Goal: Book appointment/travel/reservation

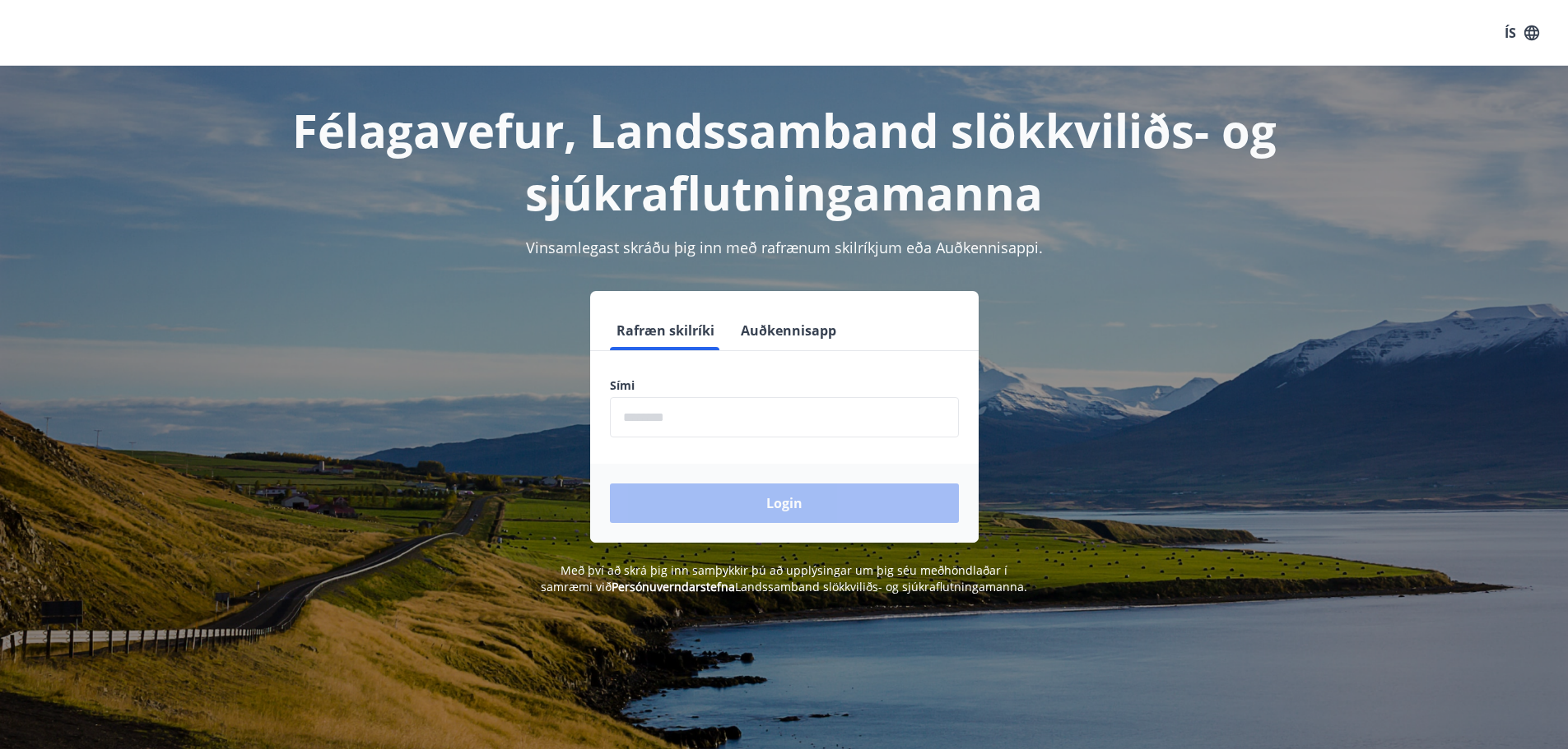
click at [715, 416] on input "phone" at bounding box center [784, 417] width 349 height 40
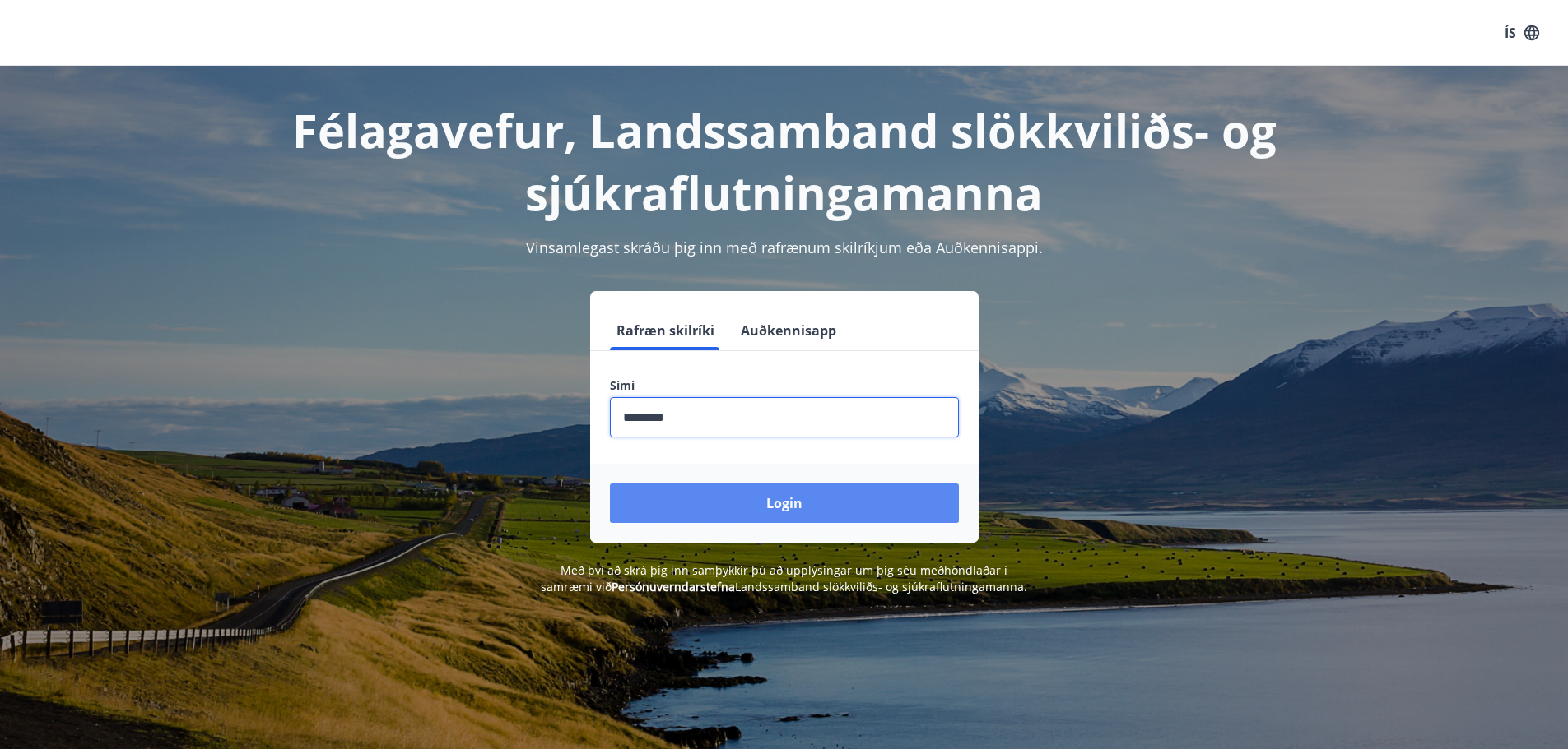
type input "********"
click at [754, 503] on button "Login" at bounding box center [784, 503] width 349 height 39
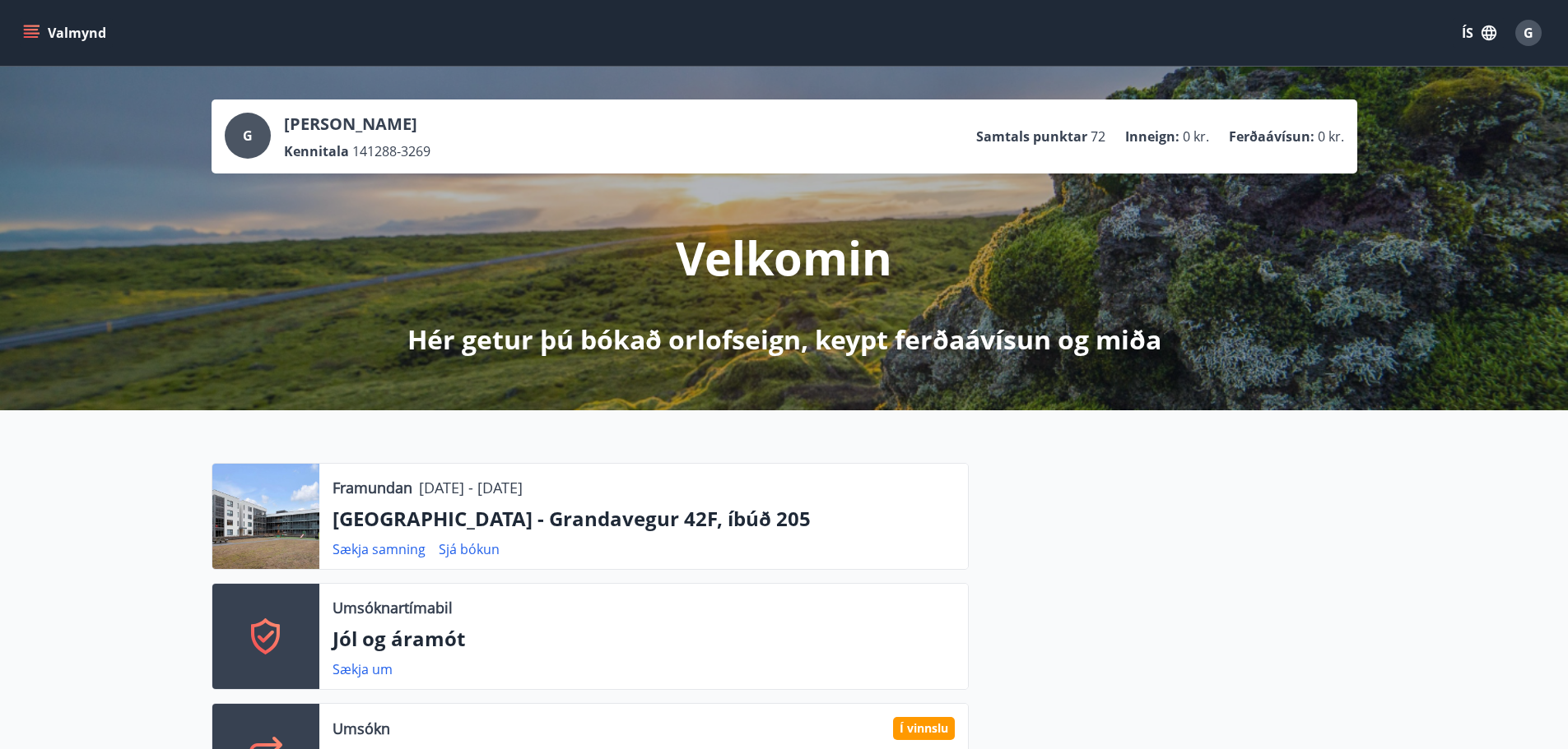
click at [31, 33] on icon "menu" at bounding box center [33, 34] width 18 height 2
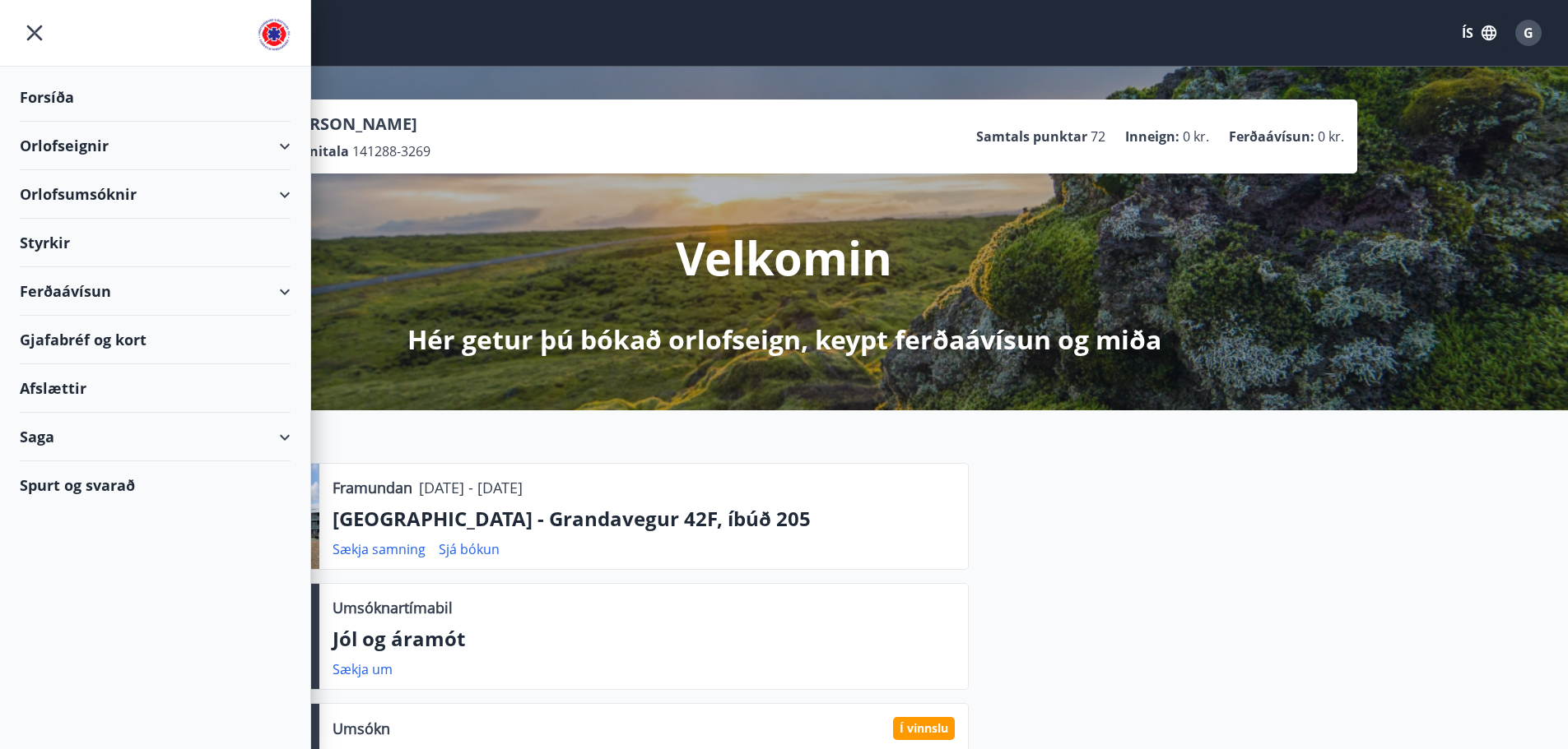
click at [86, 121] on div "Styrkir" at bounding box center [155, 97] width 271 height 48
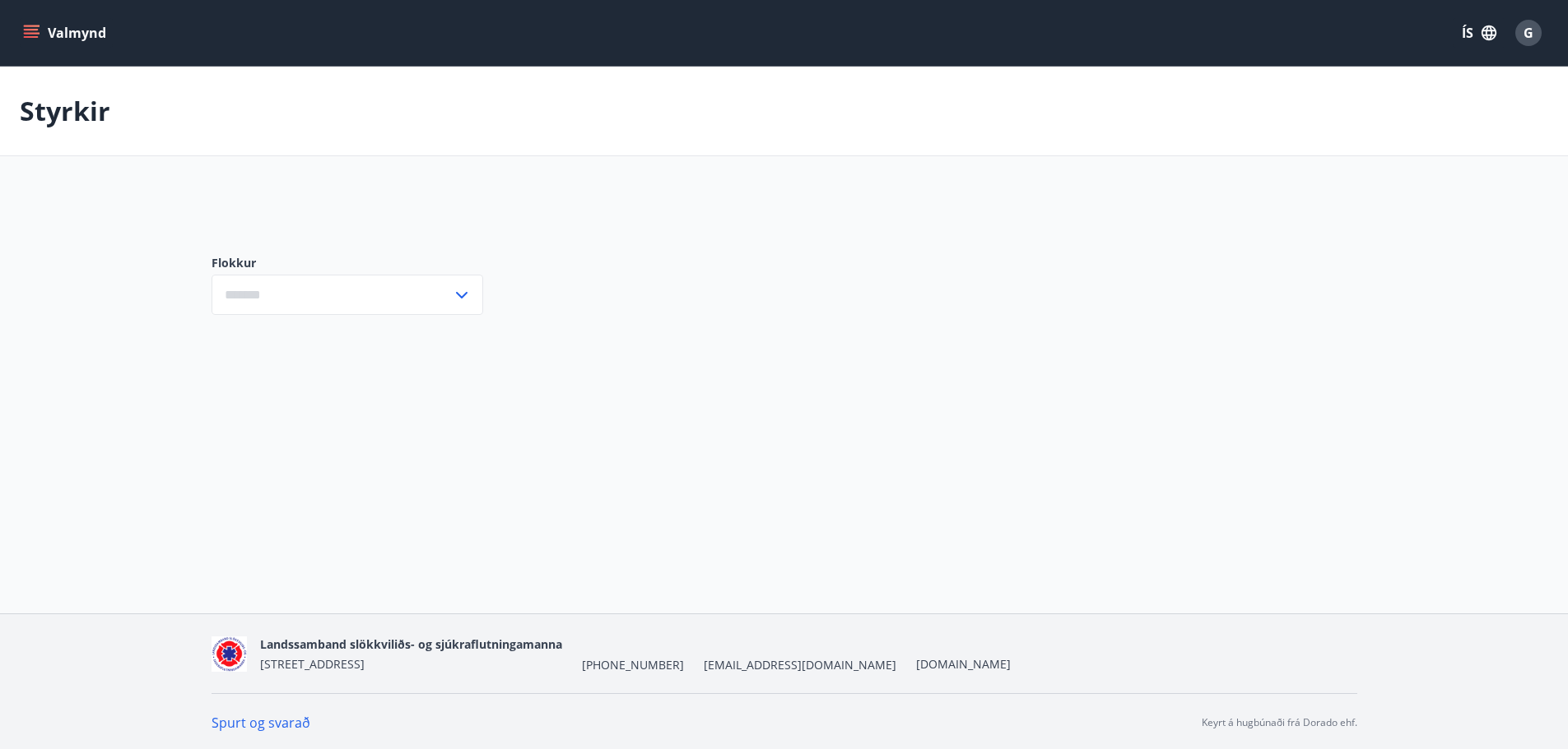
type input "***"
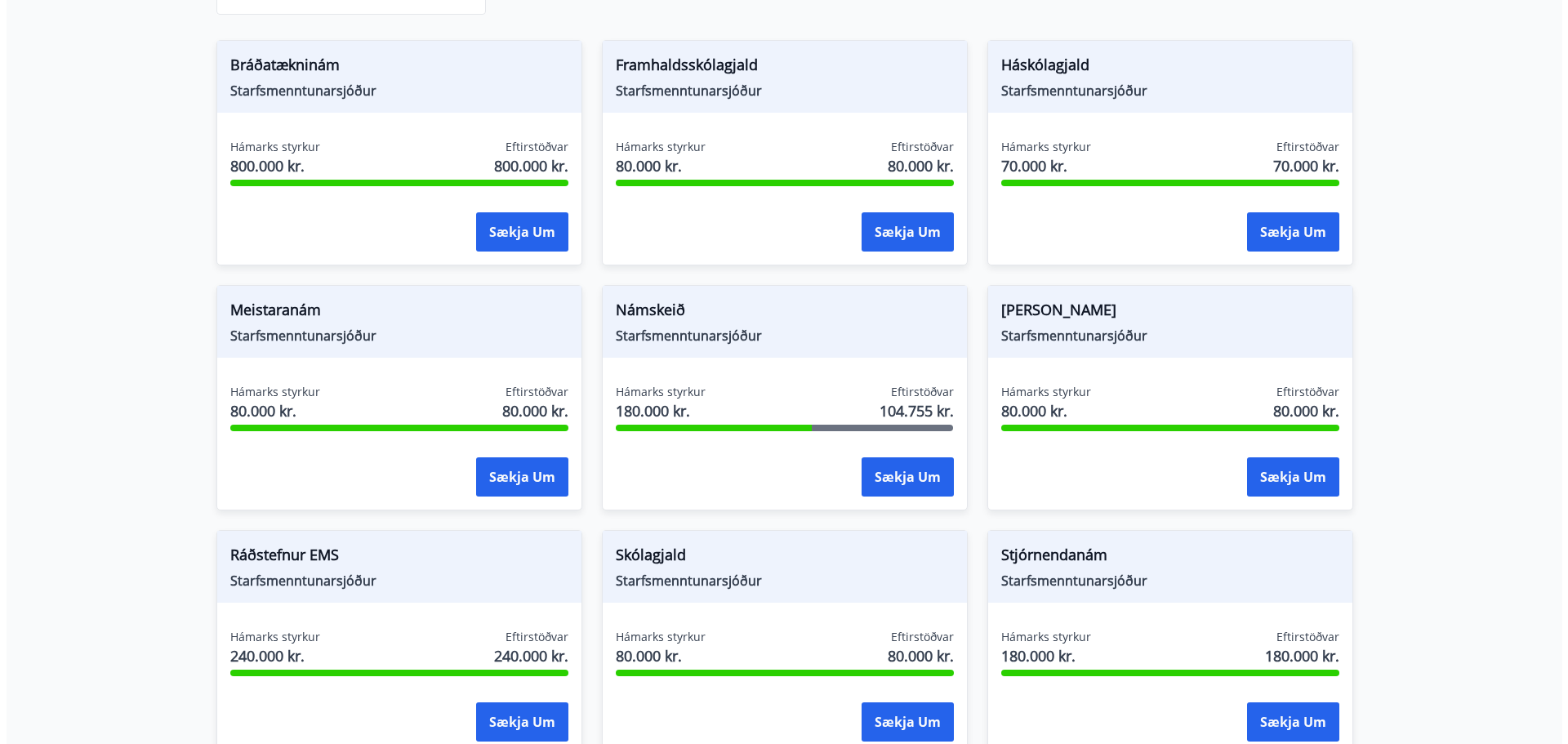
scroll to position [326, 0]
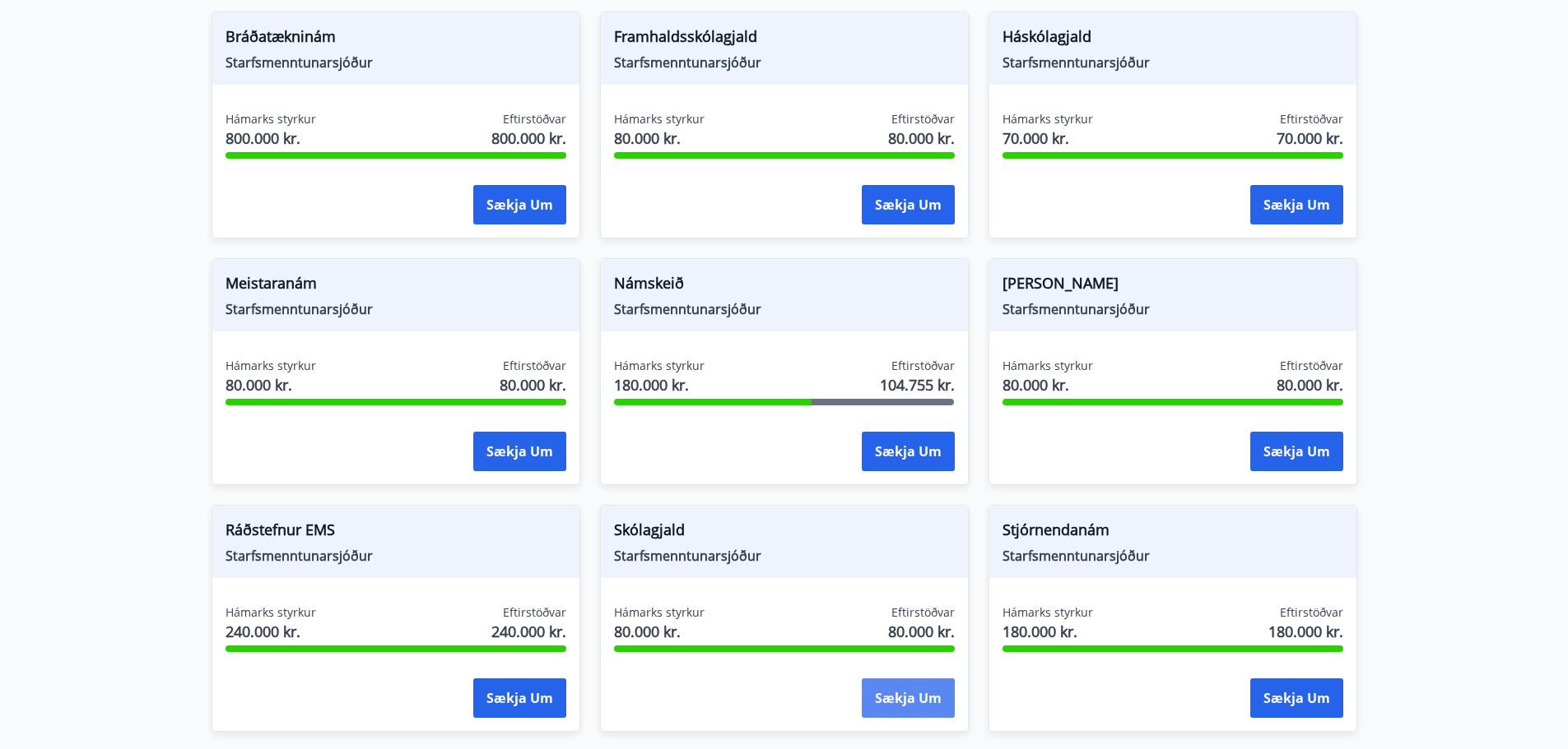
click at [891, 710] on button "Sækja um" at bounding box center [908, 699] width 93 height 39
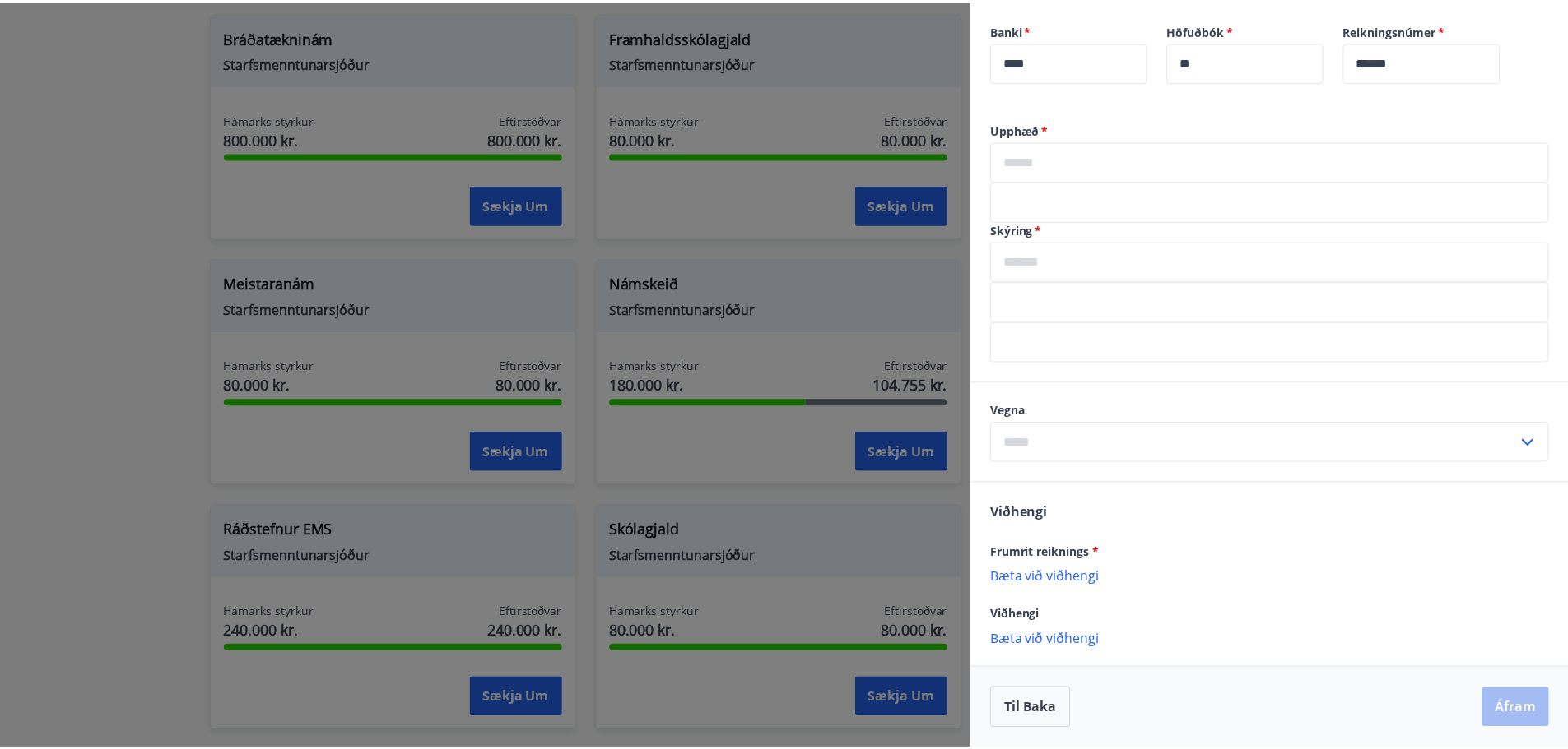
scroll to position [0, 0]
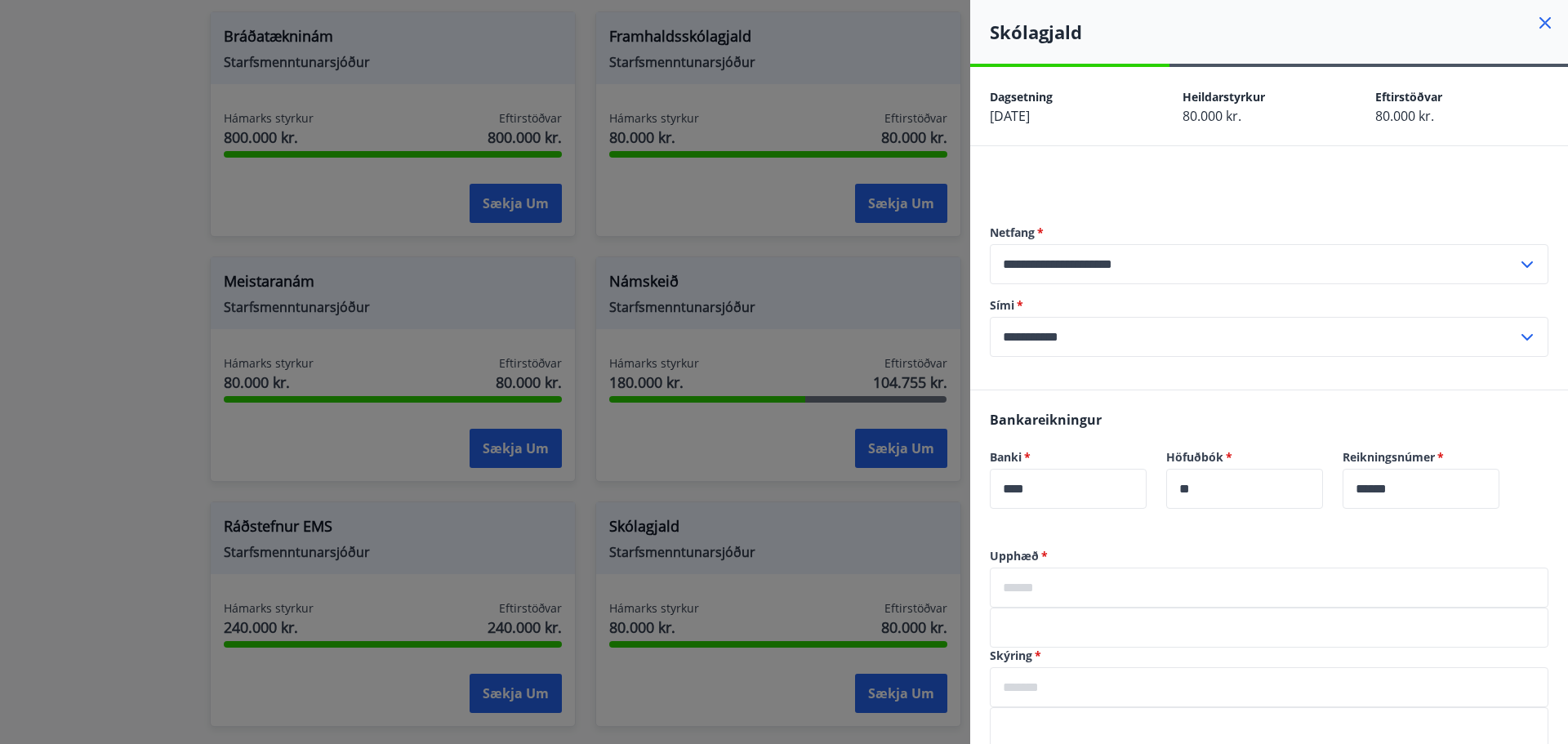
click at [1544, 15] on div "Skólagjald" at bounding box center [1269, 31] width 598 height 64
click at [1536, 18] on icon at bounding box center [1545, 23] width 20 height 20
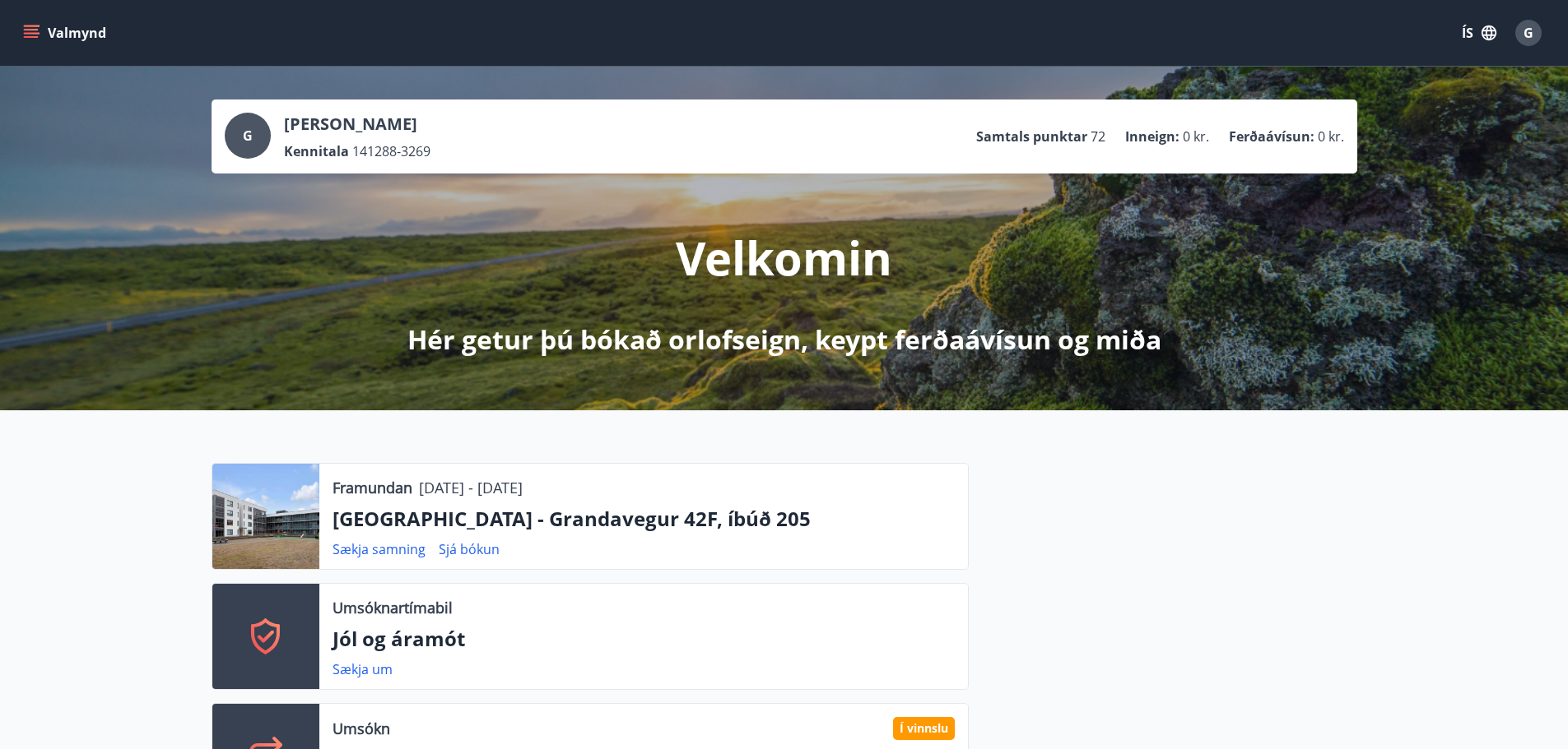
click at [41, 32] on button "Valmynd" at bounding box center [66, 33] width 93 height 30
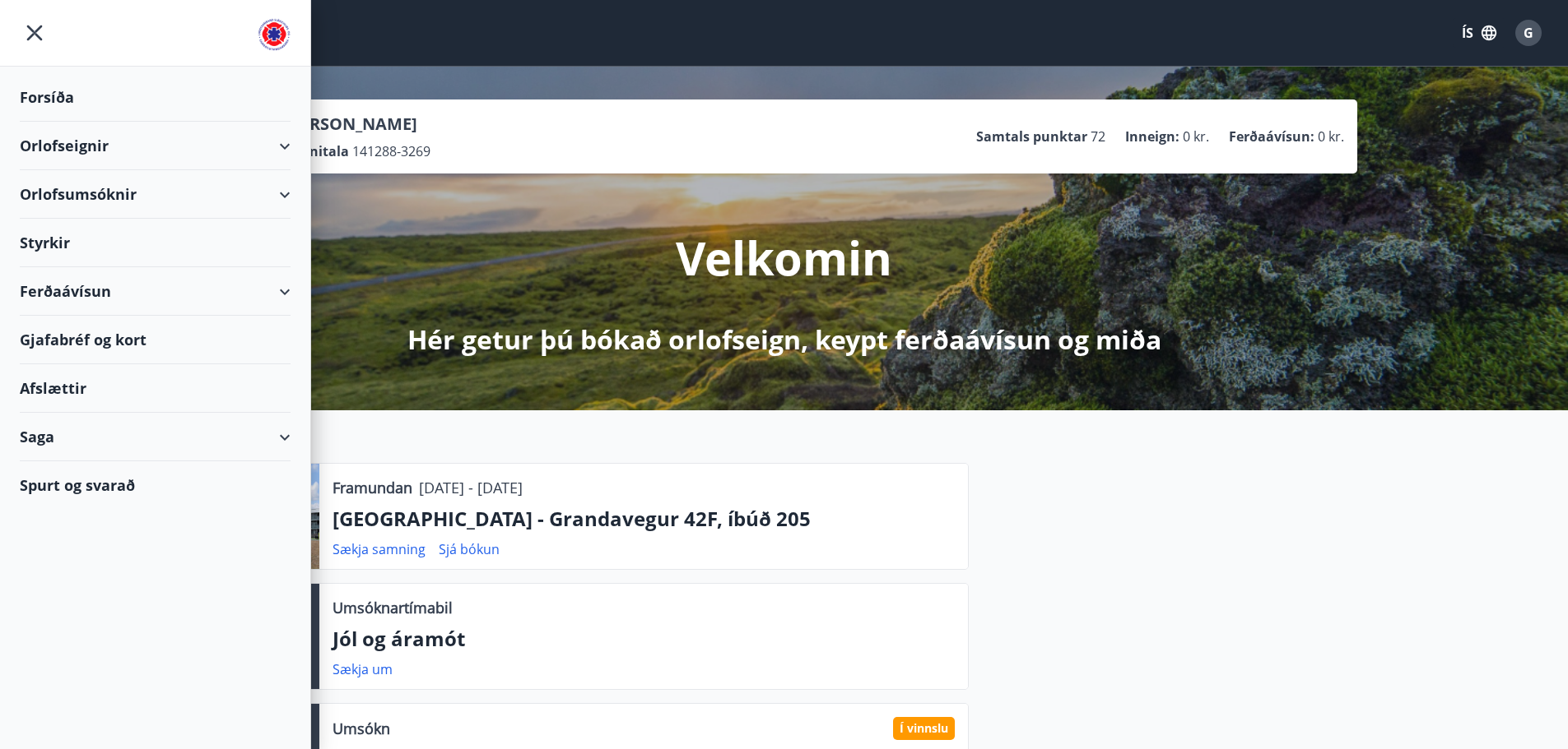
click at [161, 489] on div "Spurt og svarað" at bounding box center [155, 486] width 271 height 47
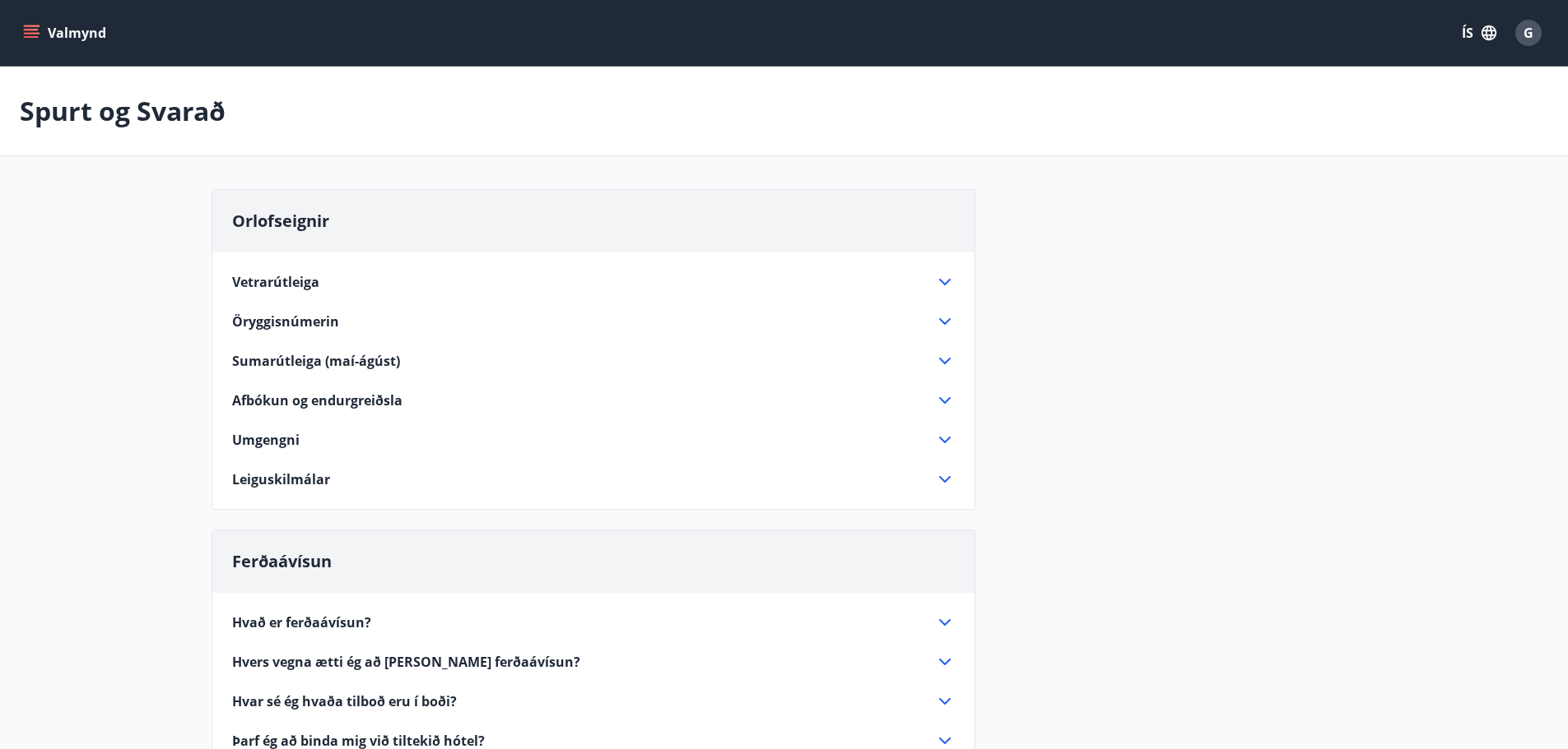
click at [25, 37] on icon "menu" at bounding box center [31, 37] width 15 height 2
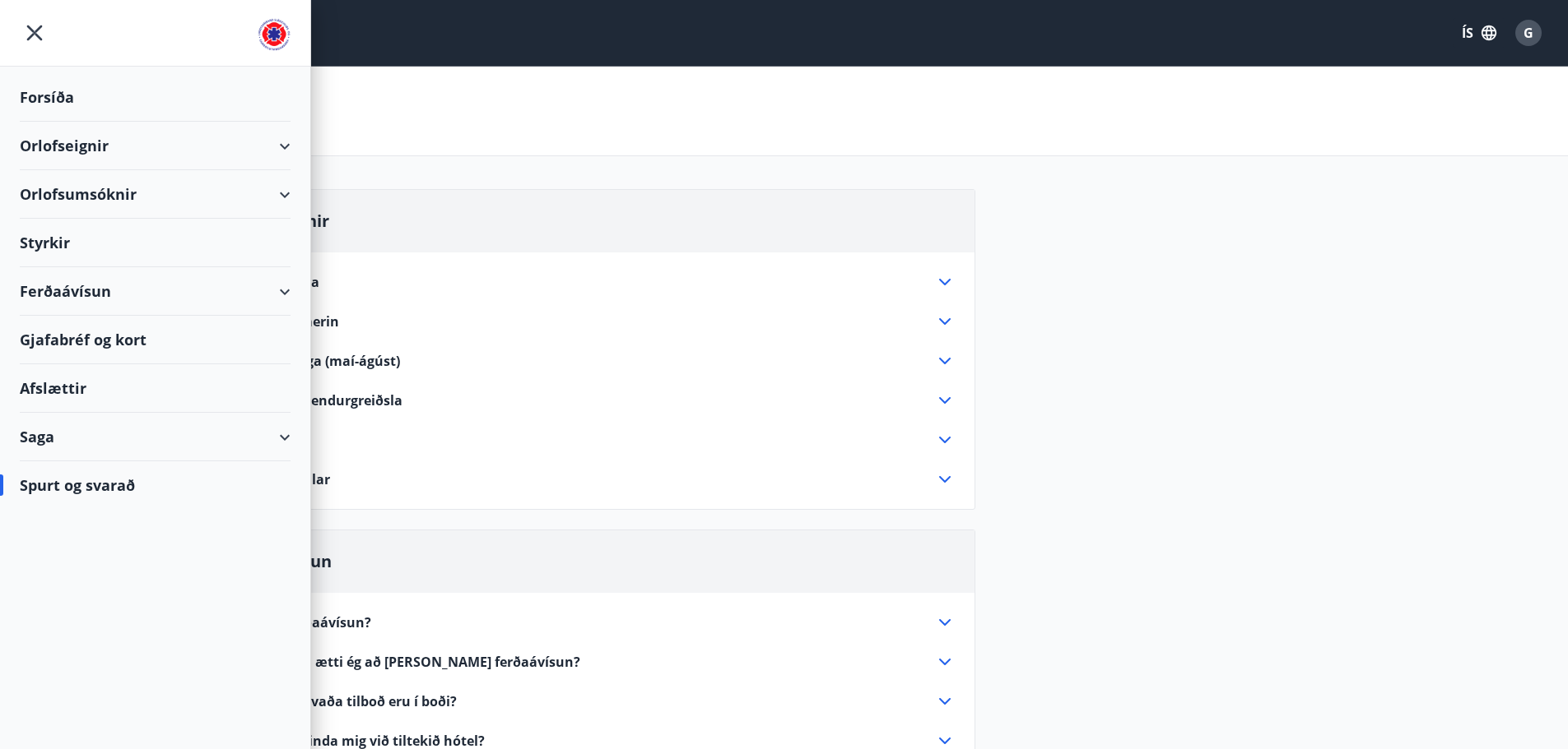
click at [27, 121] on div "Styrkir" at bounding box center [155, 97] width 271 height 48
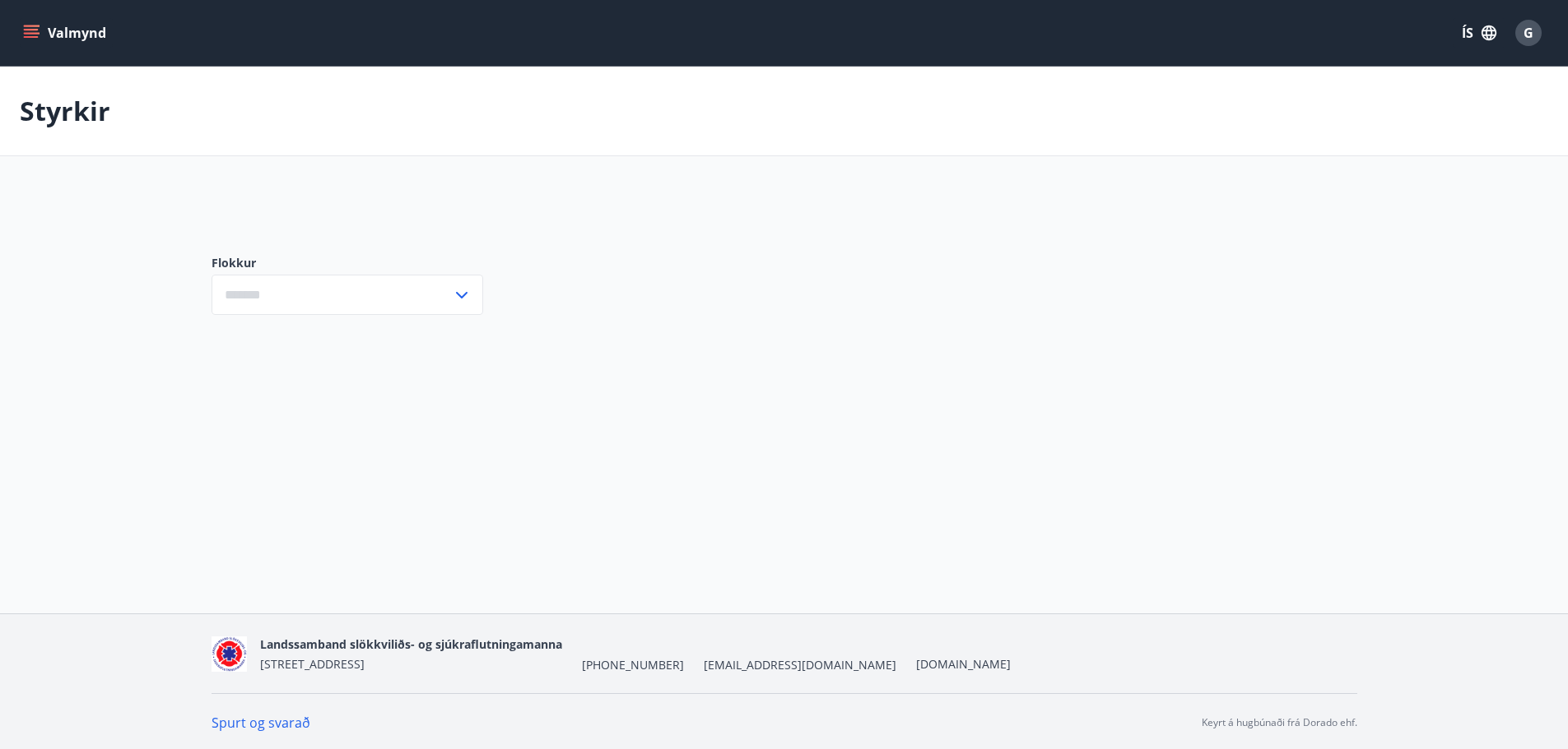
type input "***"
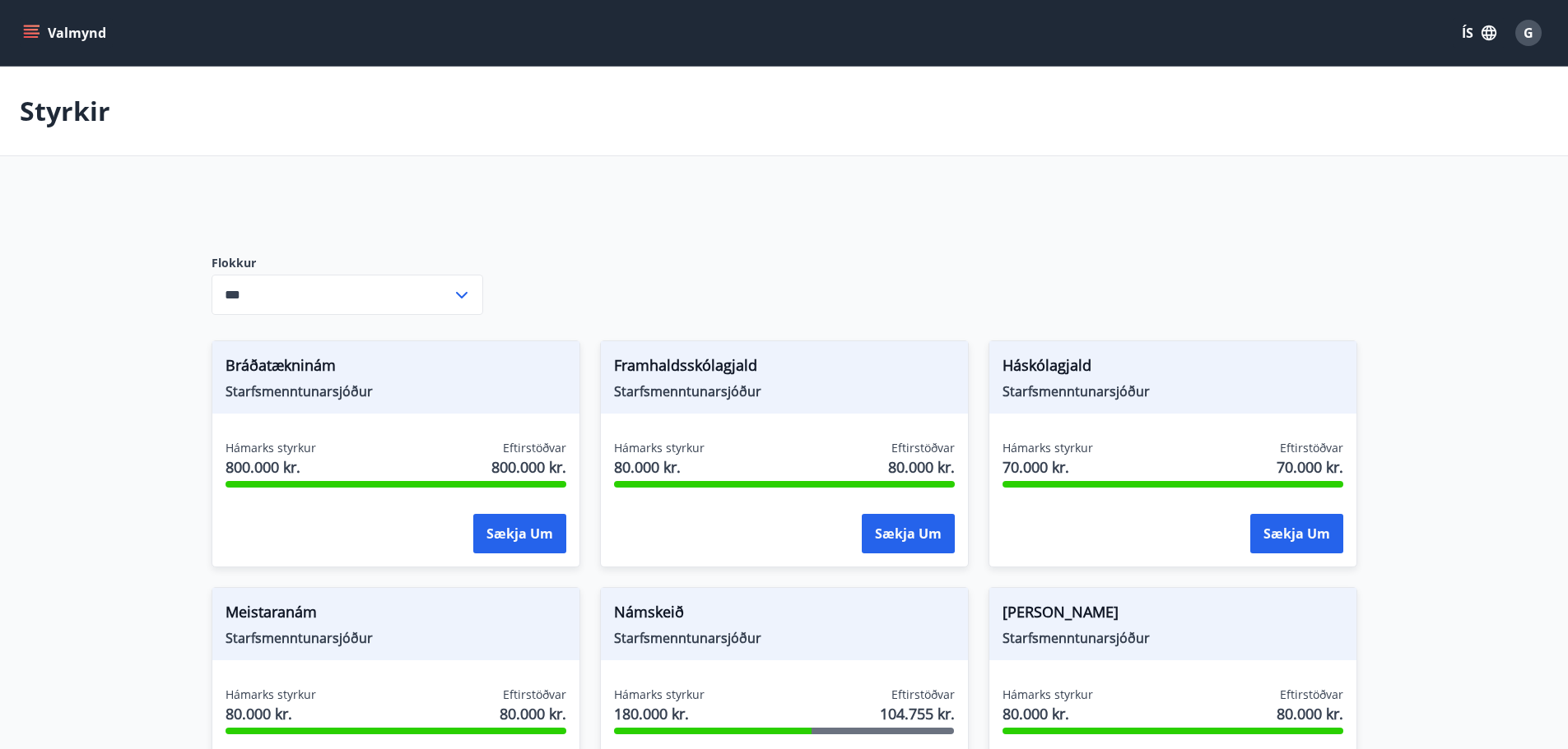
click at [423, 290] on input "***" at bounding box center [331, 294] width 240 height 40
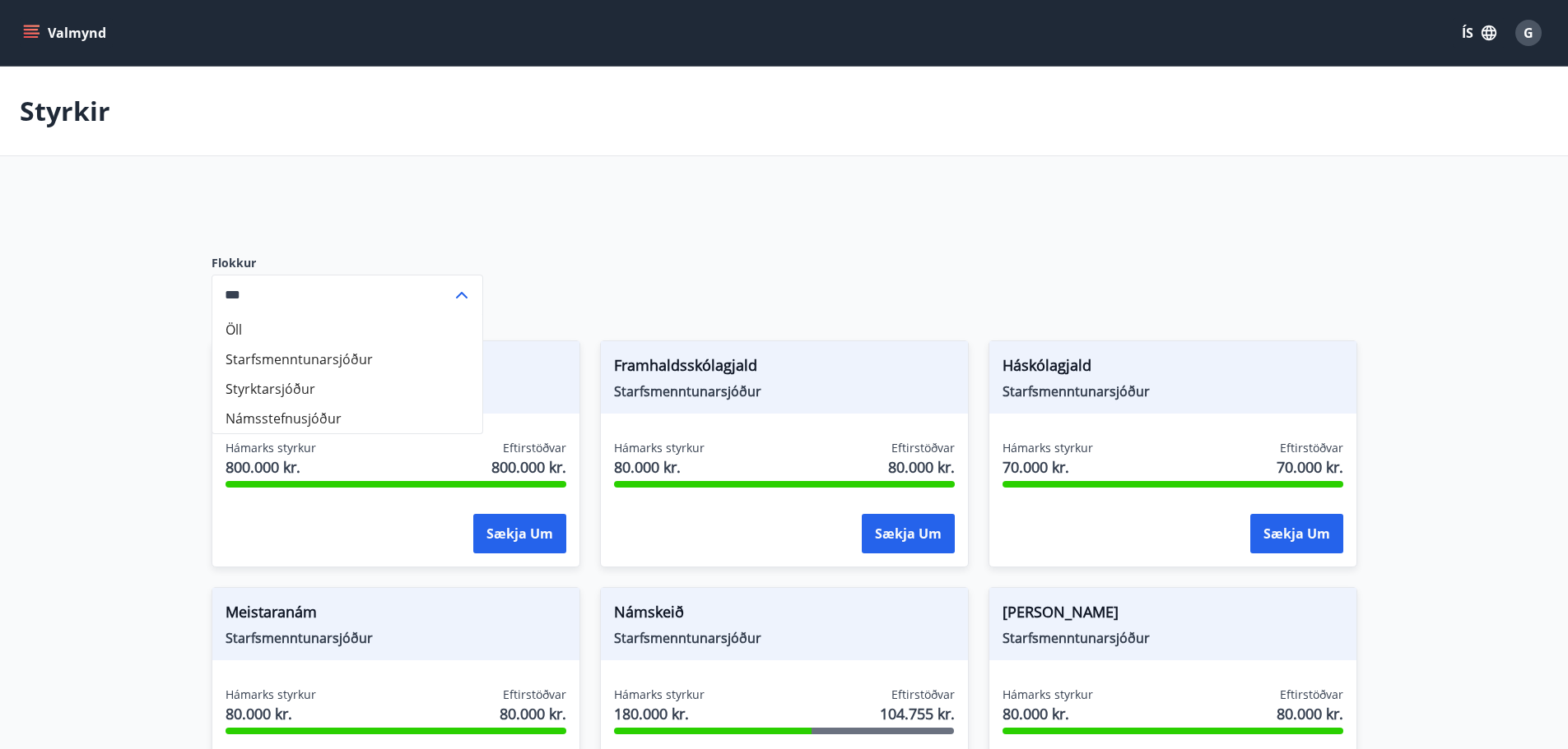
click at [423, 290] on input "***" at bounding box center [331, 294] width 240 height 40
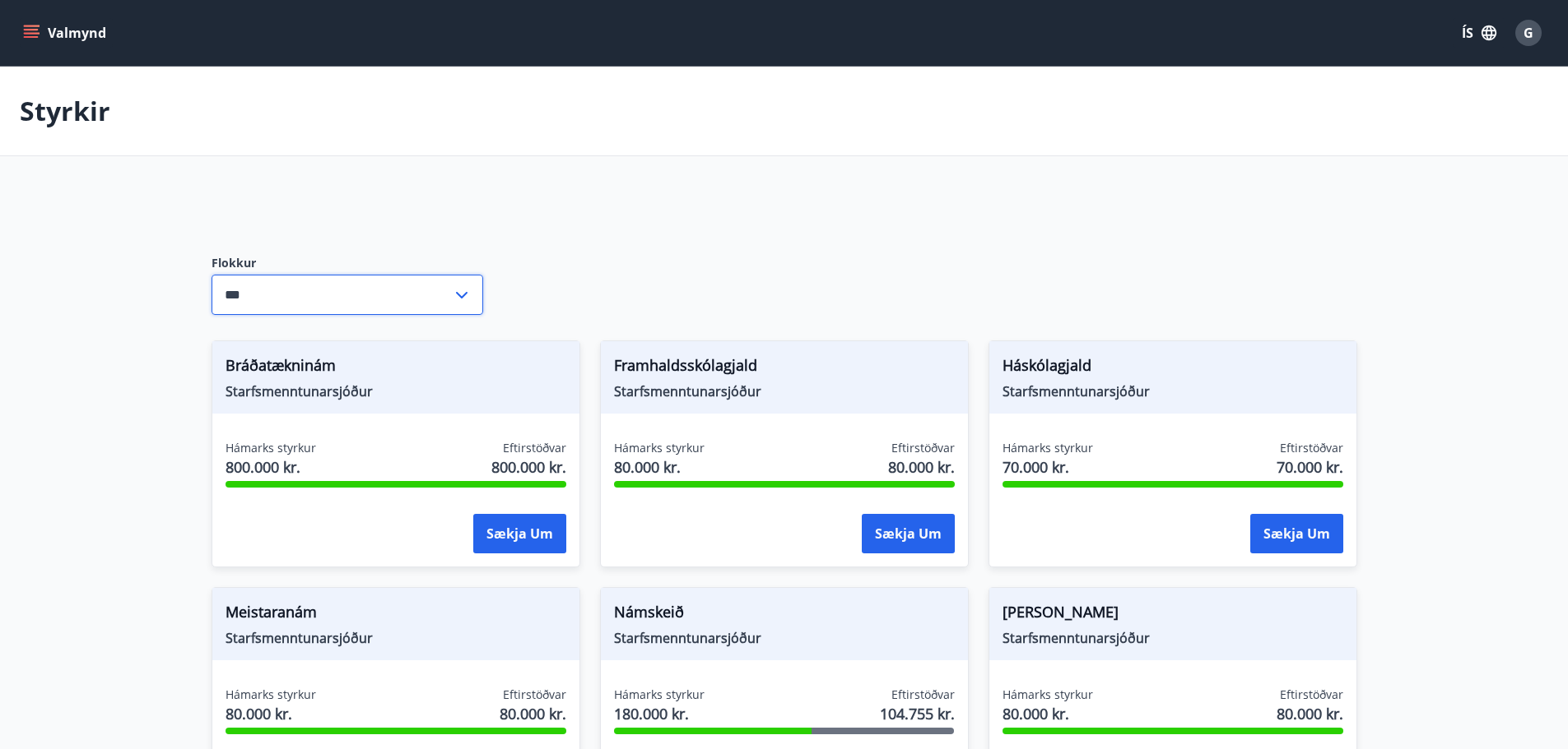
click at [473, 300] on div "*** ​" at bounding box center [347, 294] width 272 height 40
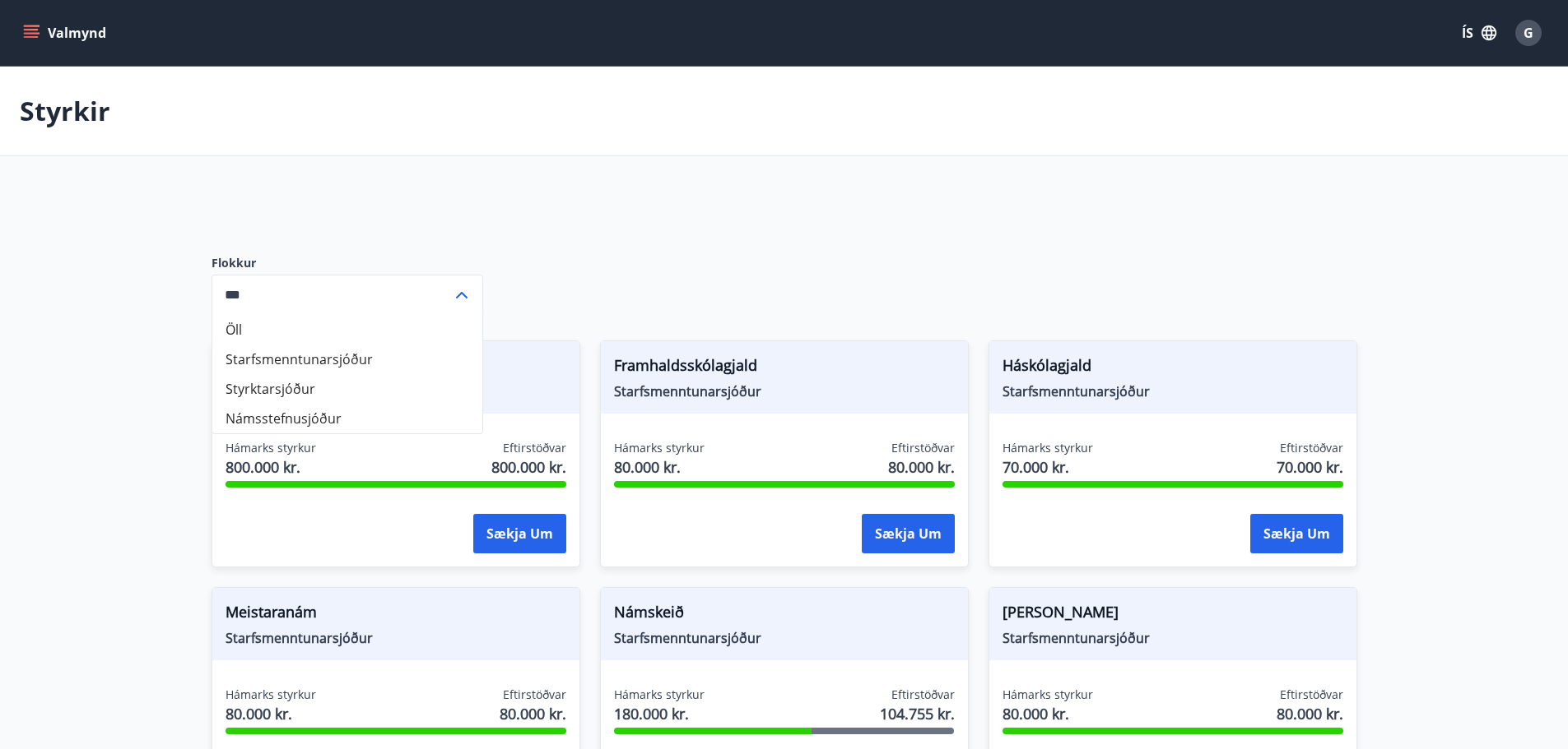
click at [473, 299] on div "*** ​" at bounding box center [347, 294] width 272 height 40
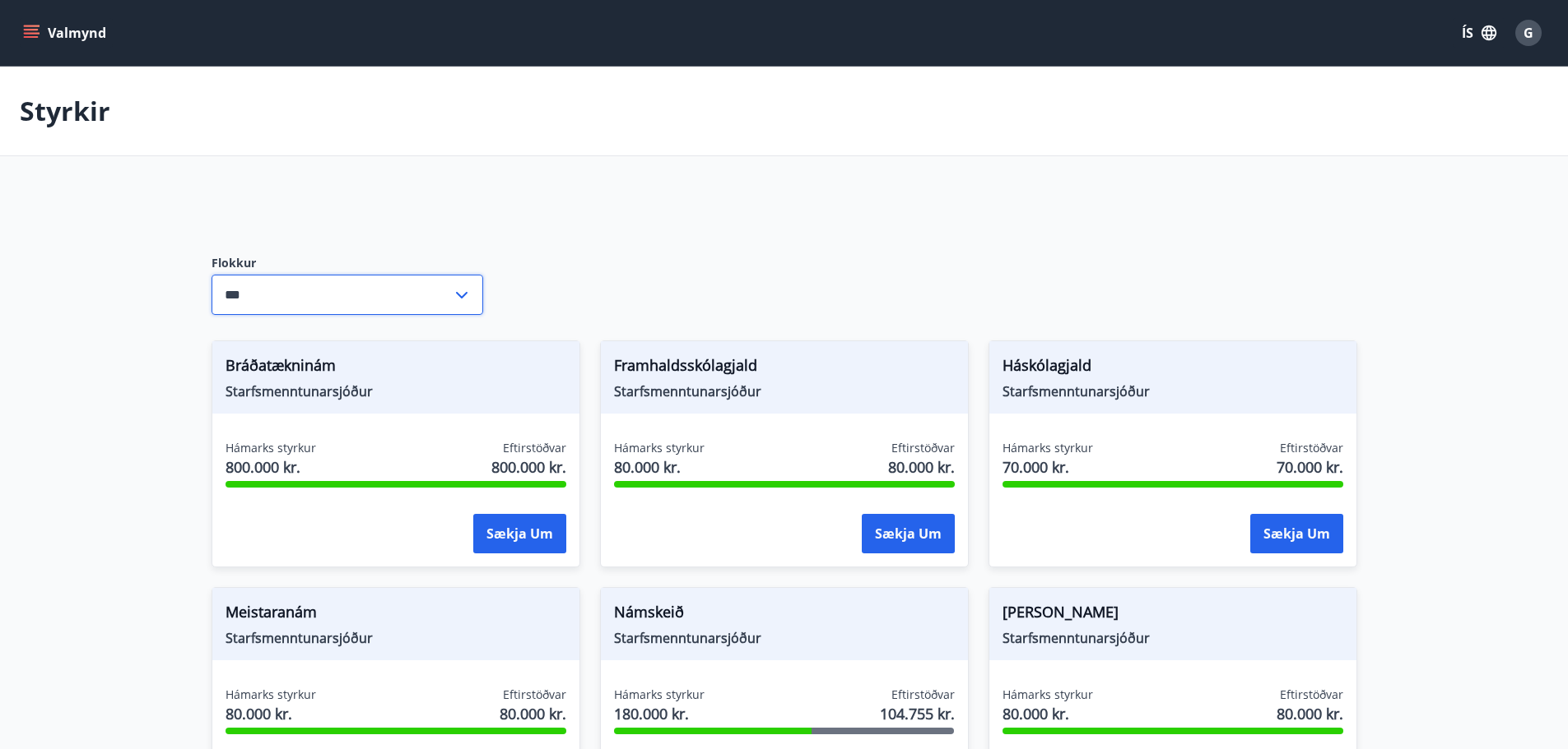
click at [42, 23] on button "Valmynd" at bounding box center [66, 33] width 93 height 30
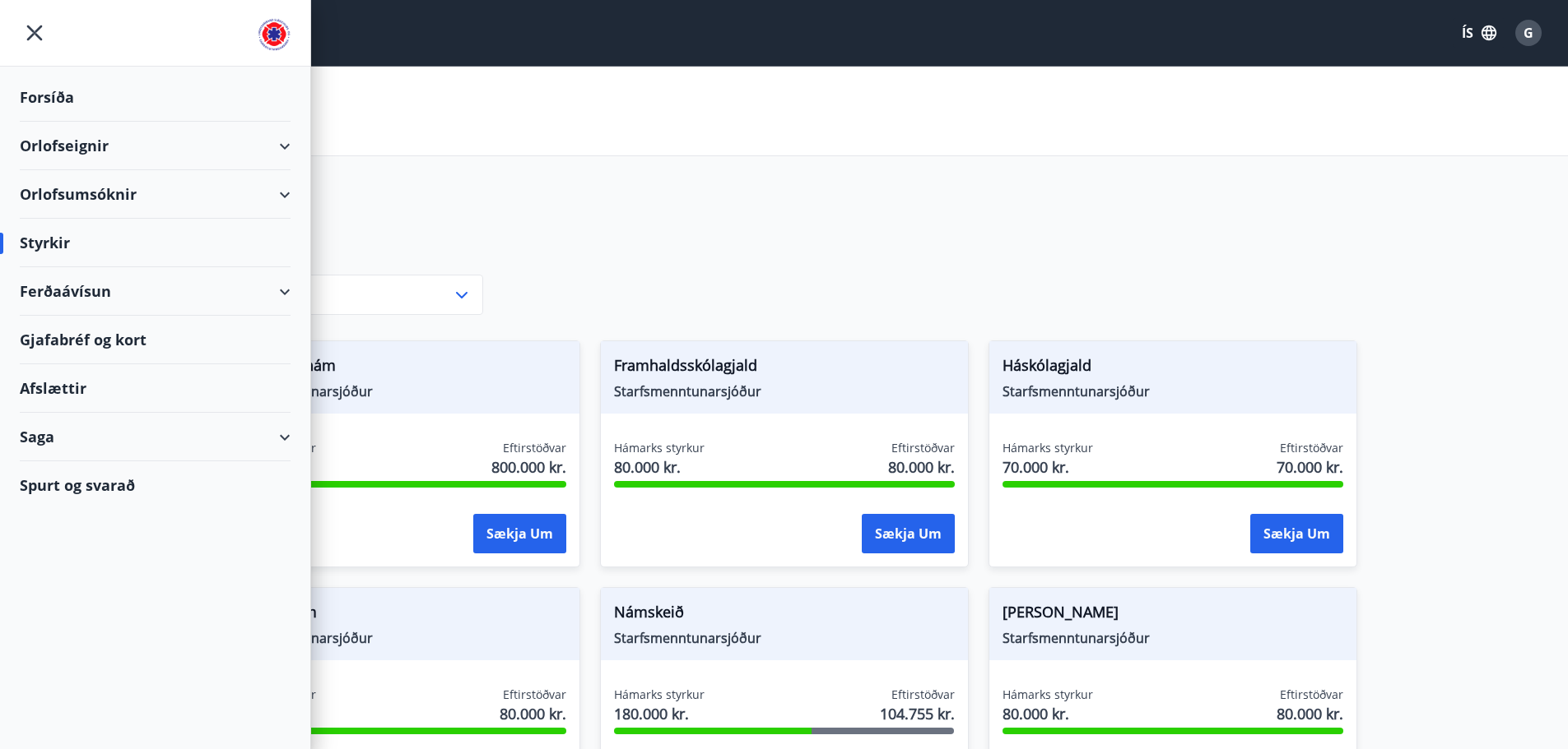
click at [282, 437] on div "Saga" at bounding box center [155, 436] width 271 height 48
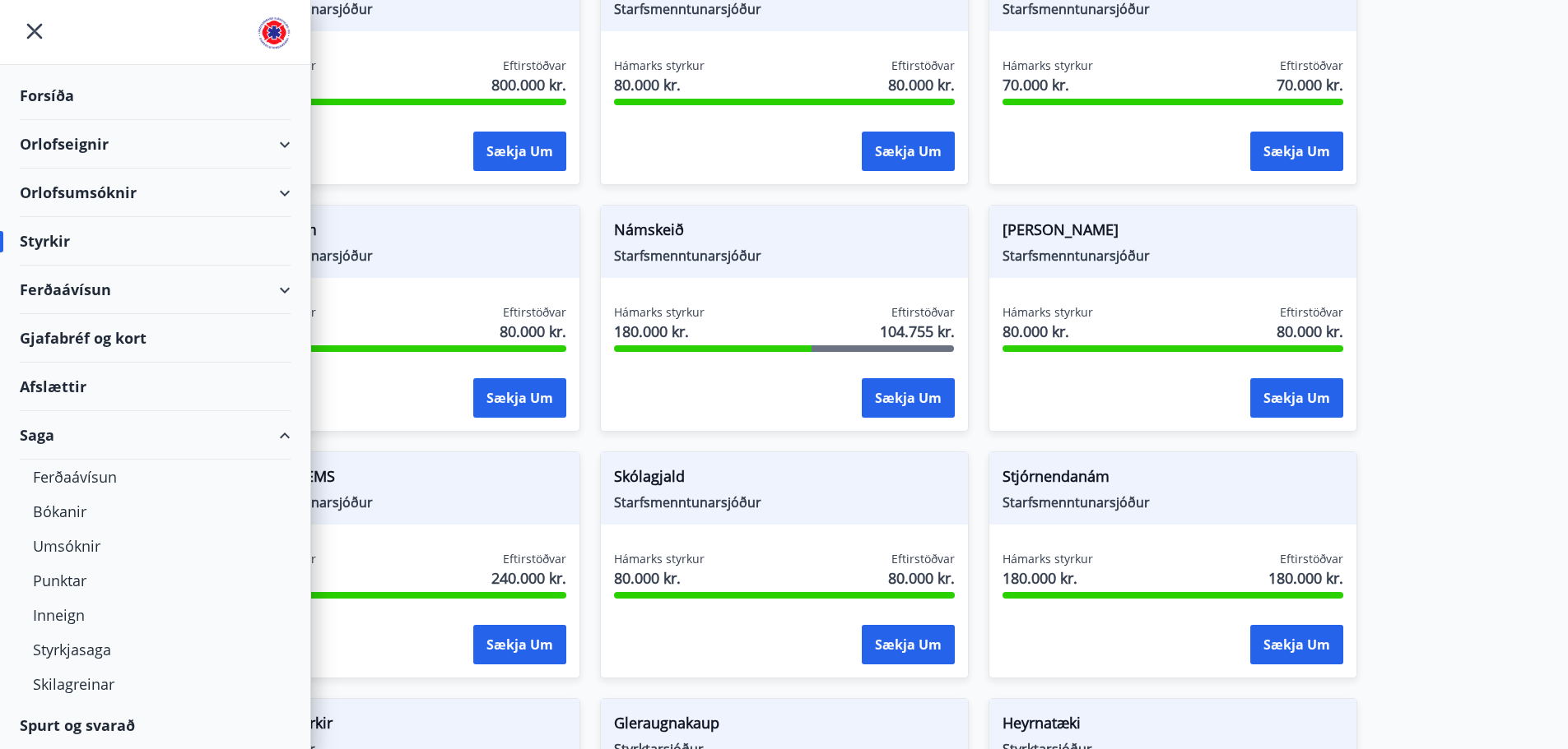
scroll to position [412, 0]
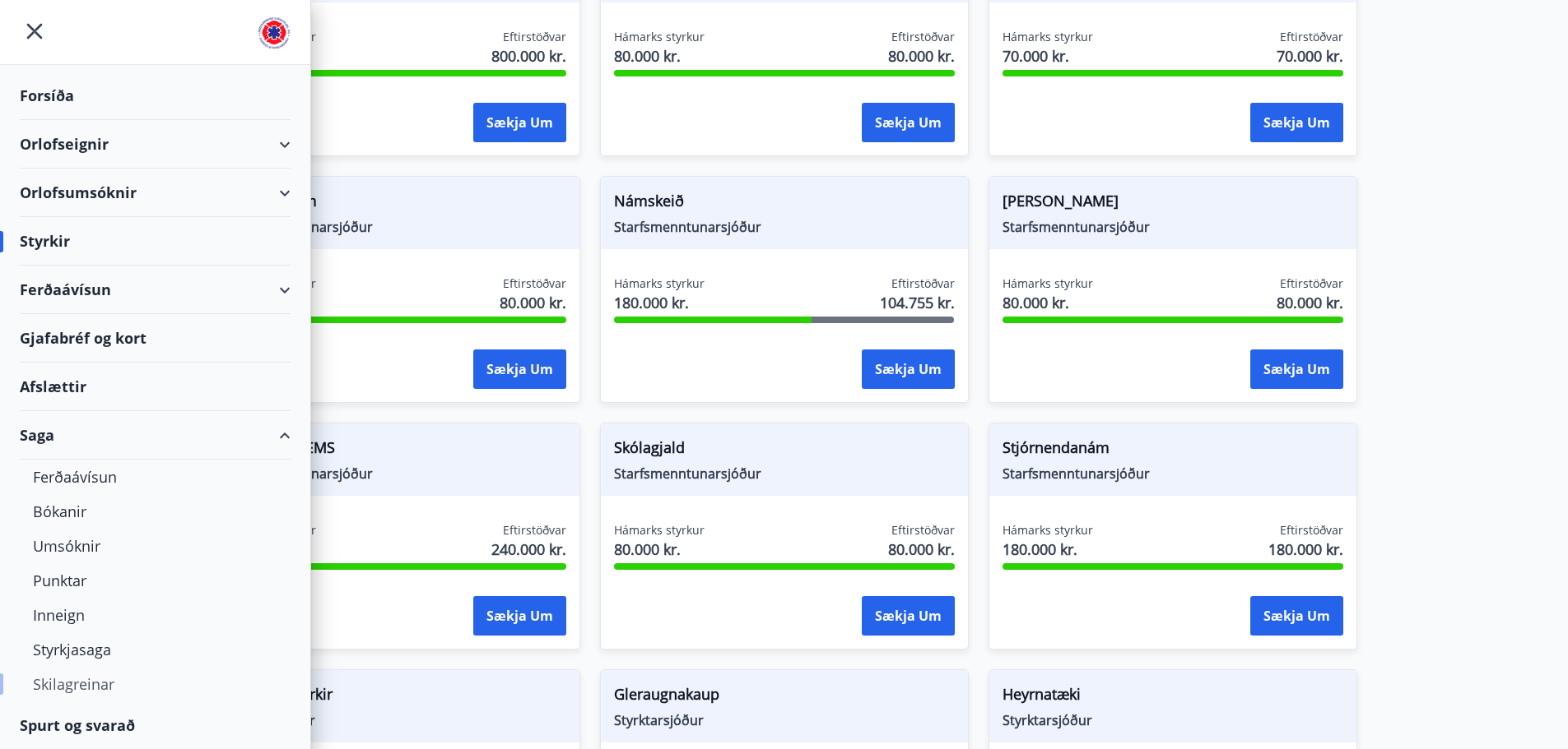
click at [92, 688] on div "Skilagreinar" at bounding box center [155, 684] width 245 height 35
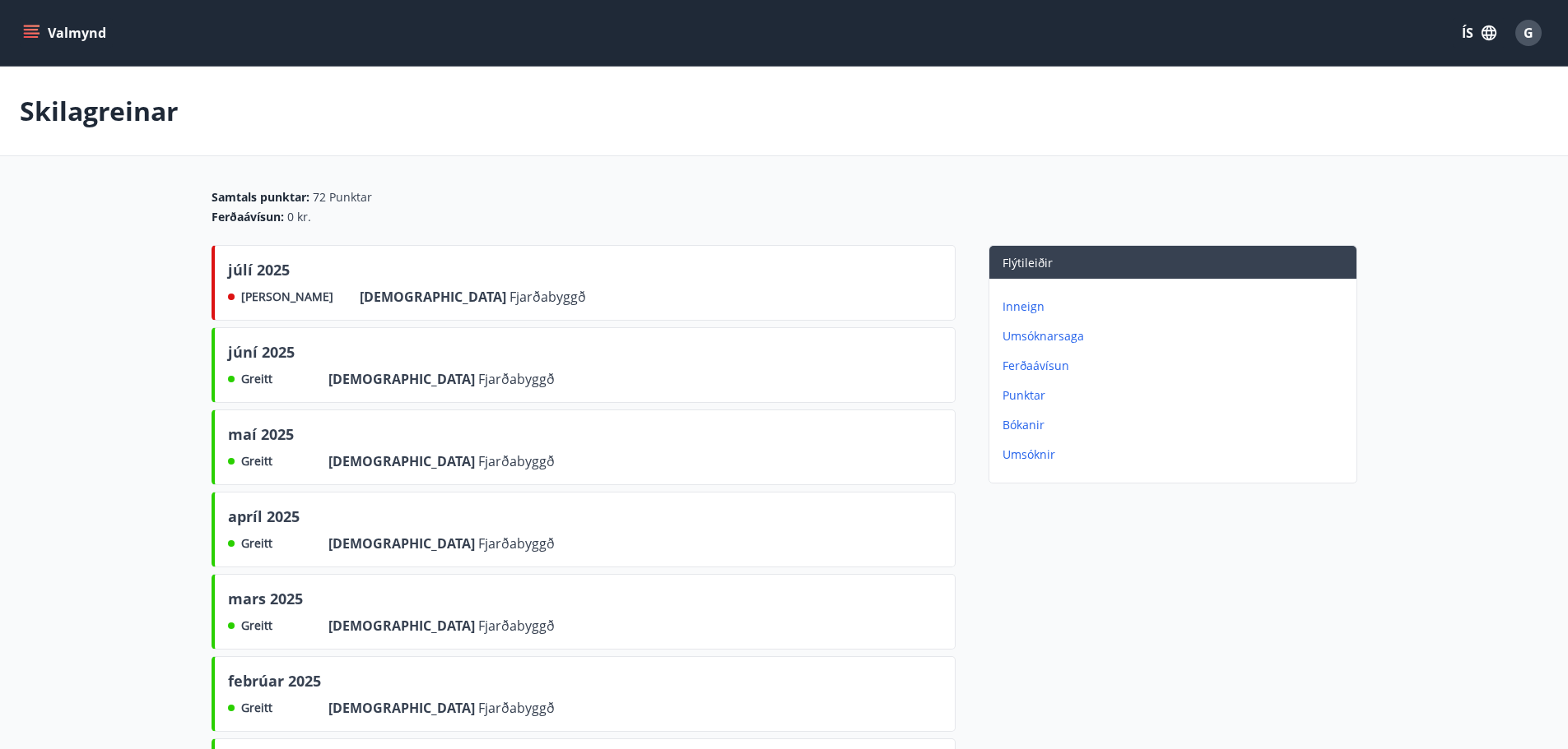
click at [1078, 335] on p "Umsóknarsaga" at bounding box center [1176, 337] width 348 height 17
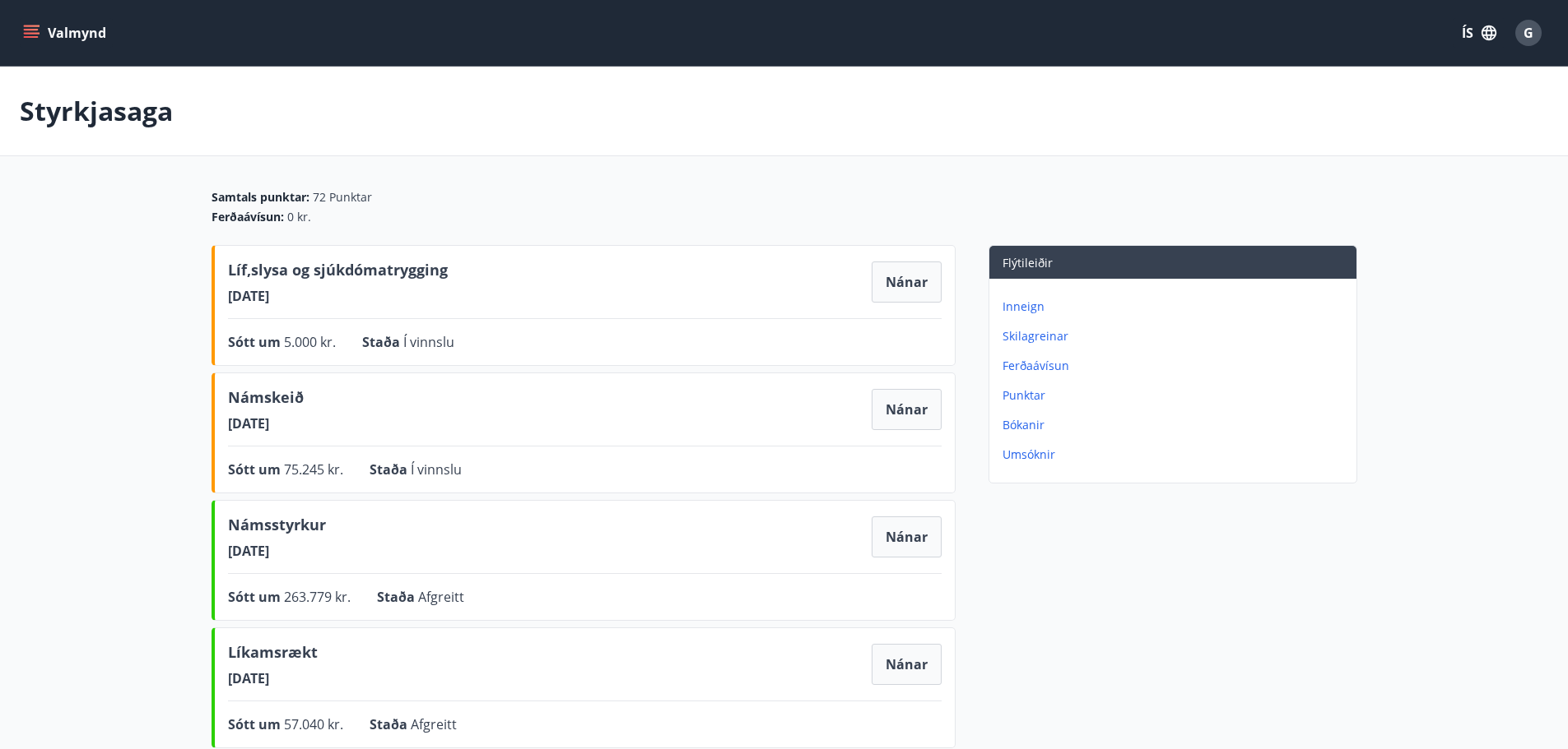
click at [1046, 422] on p "Bókanir" at bounding box center [1176, 425] width 348 height 17
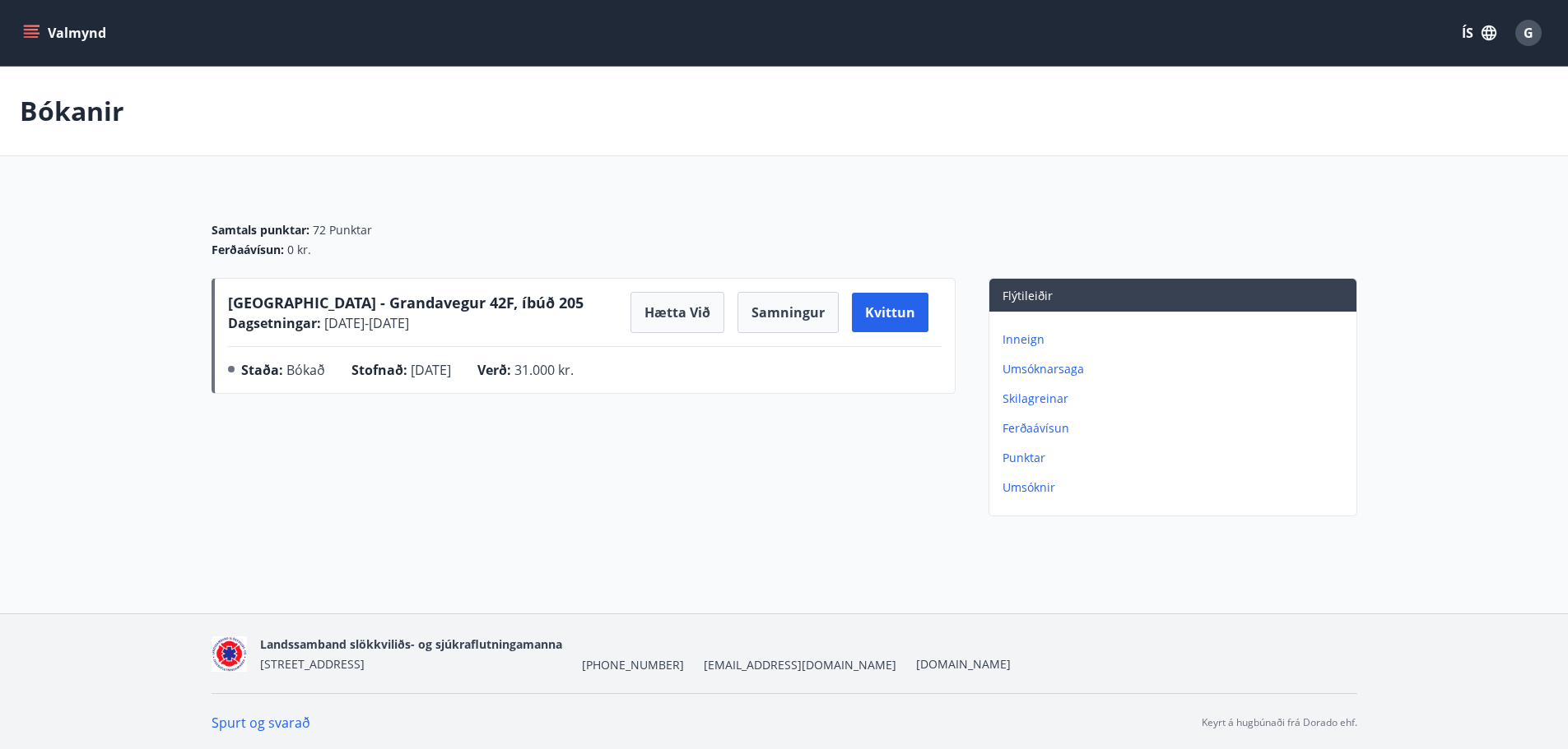
scroll to position [3, 0]
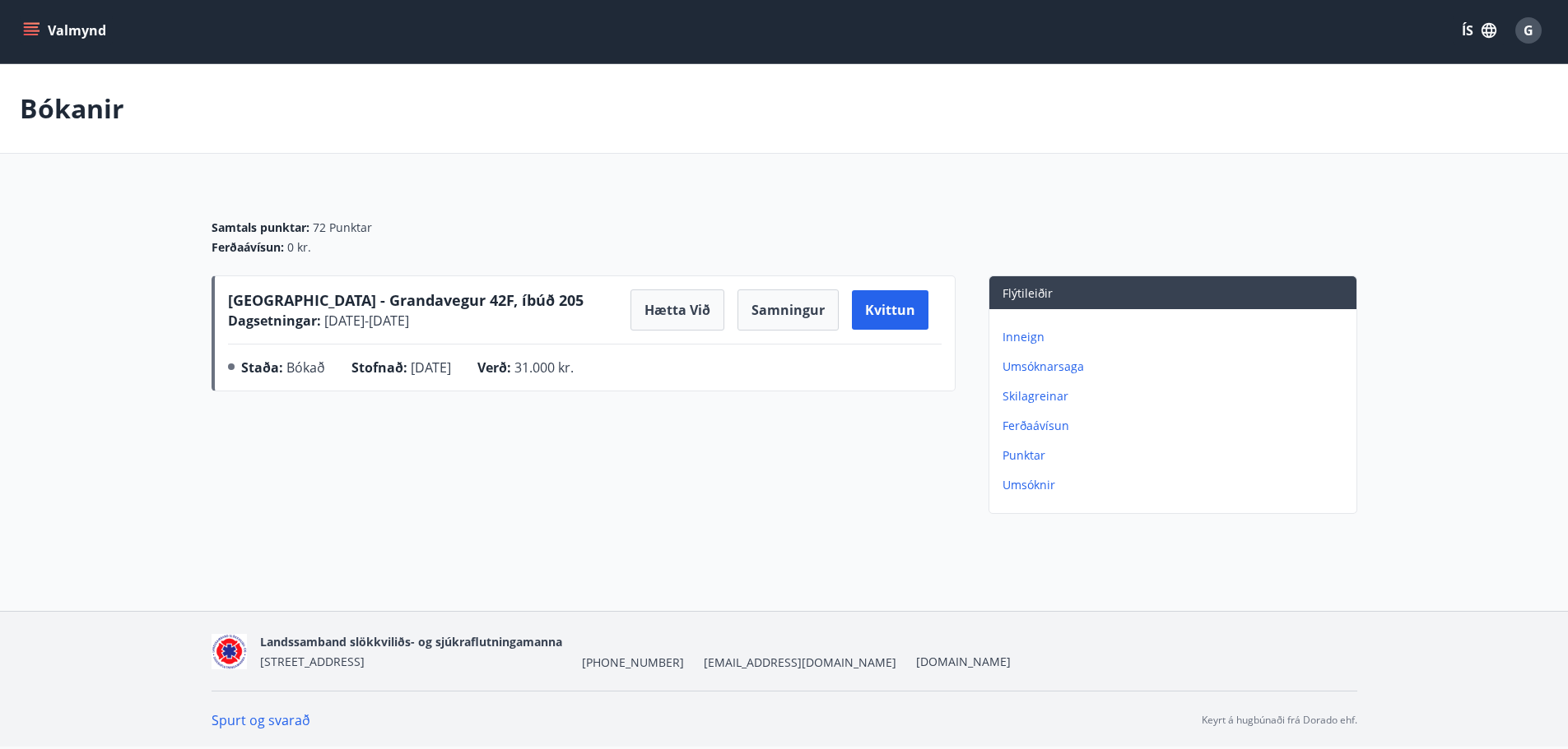
click at [19, 23] on div "Valmynd ÍS G" at bounding box center [784, 30] width 1568 height 66
click at [32, 31] on icon "menu" at bounding box center [33, 31] width 18 height 2
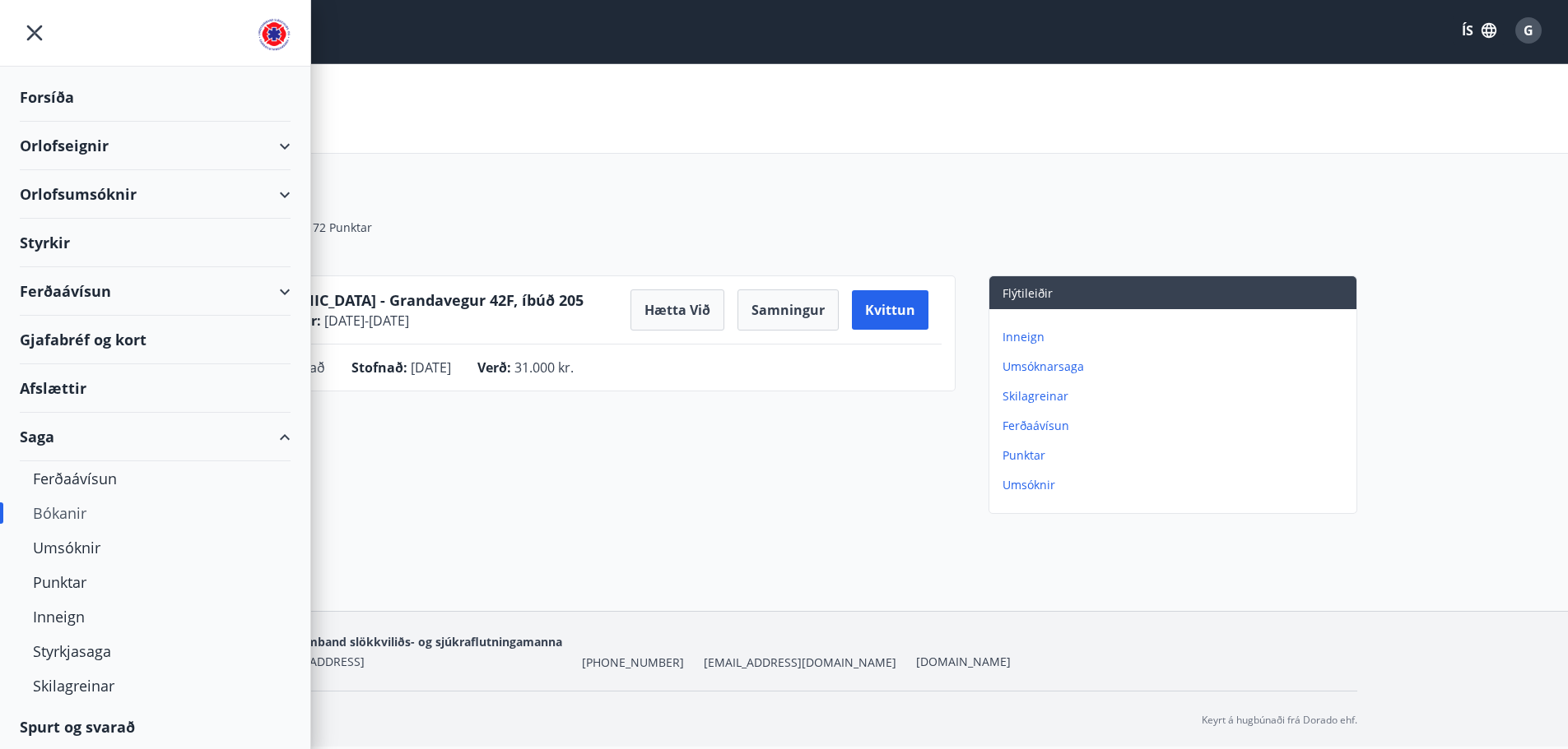
click at [268, 151] on div "Orlofseignir" at bounding box center [155, 145] width 271 height 48
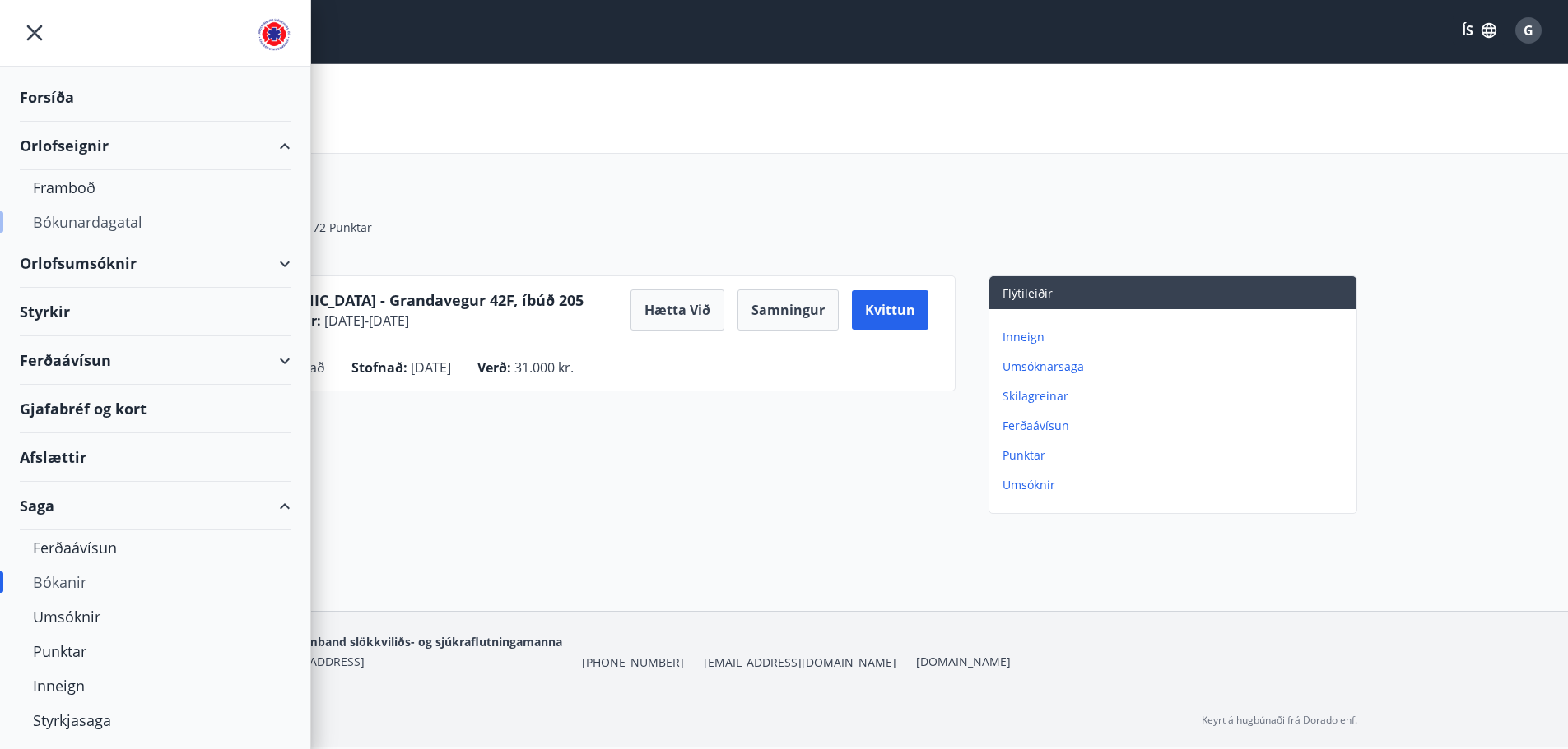
click at [86, 221] on div "Bókunardagatal" at bounding box center [155, 222] width 245 height 35
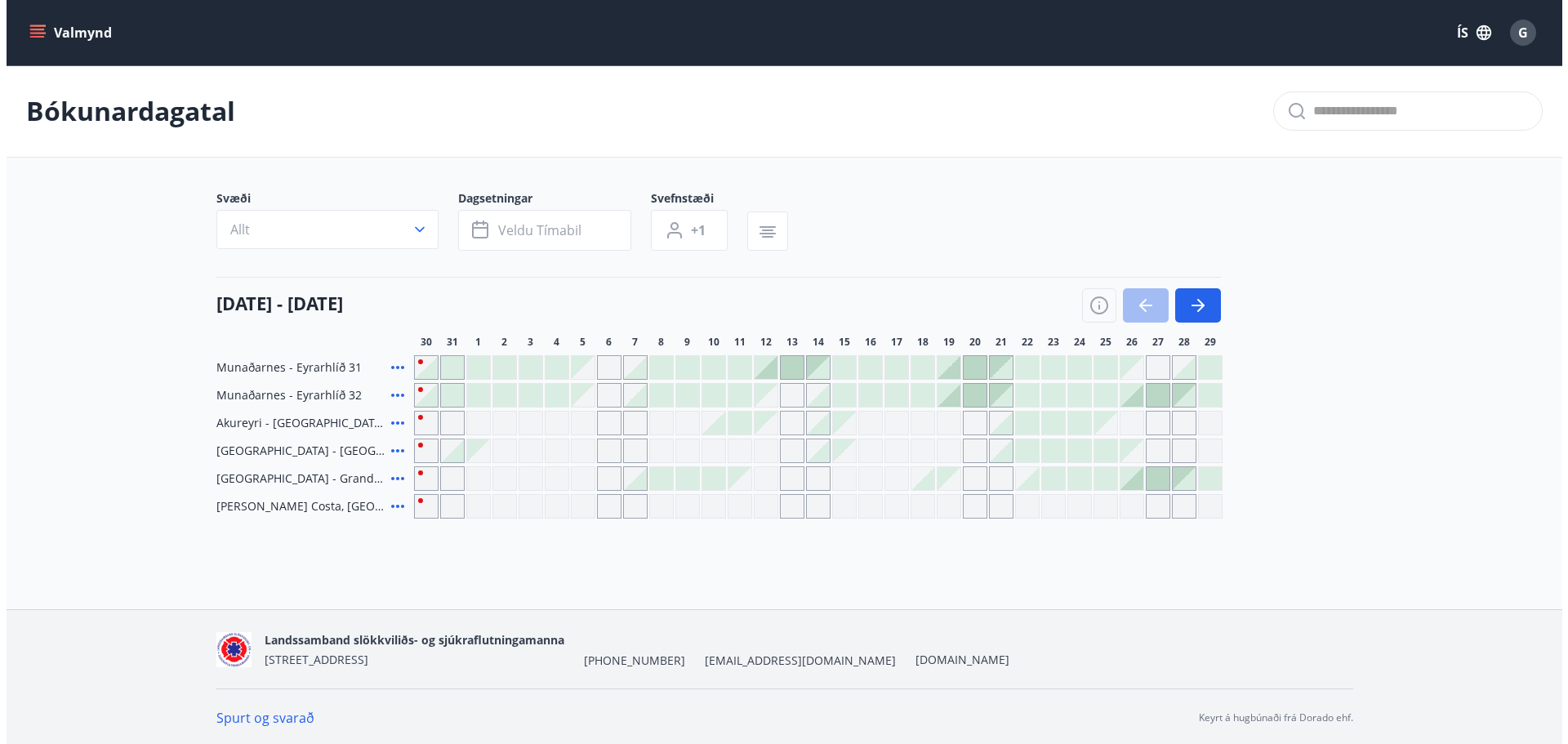
scroll to position [3, 0]
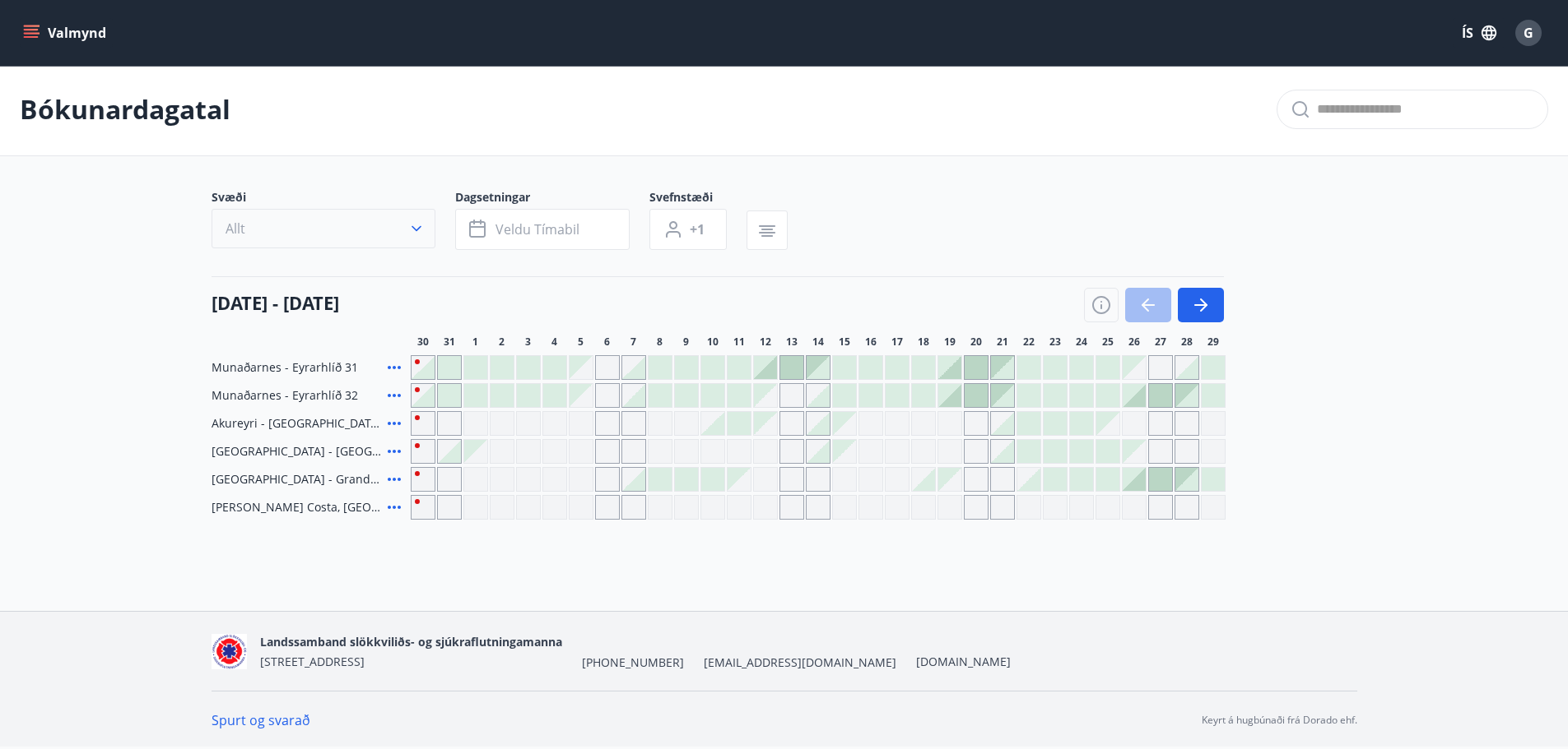
click at [413, 230] on icon "button" at bounding box center [416, 228] width 17 height 17
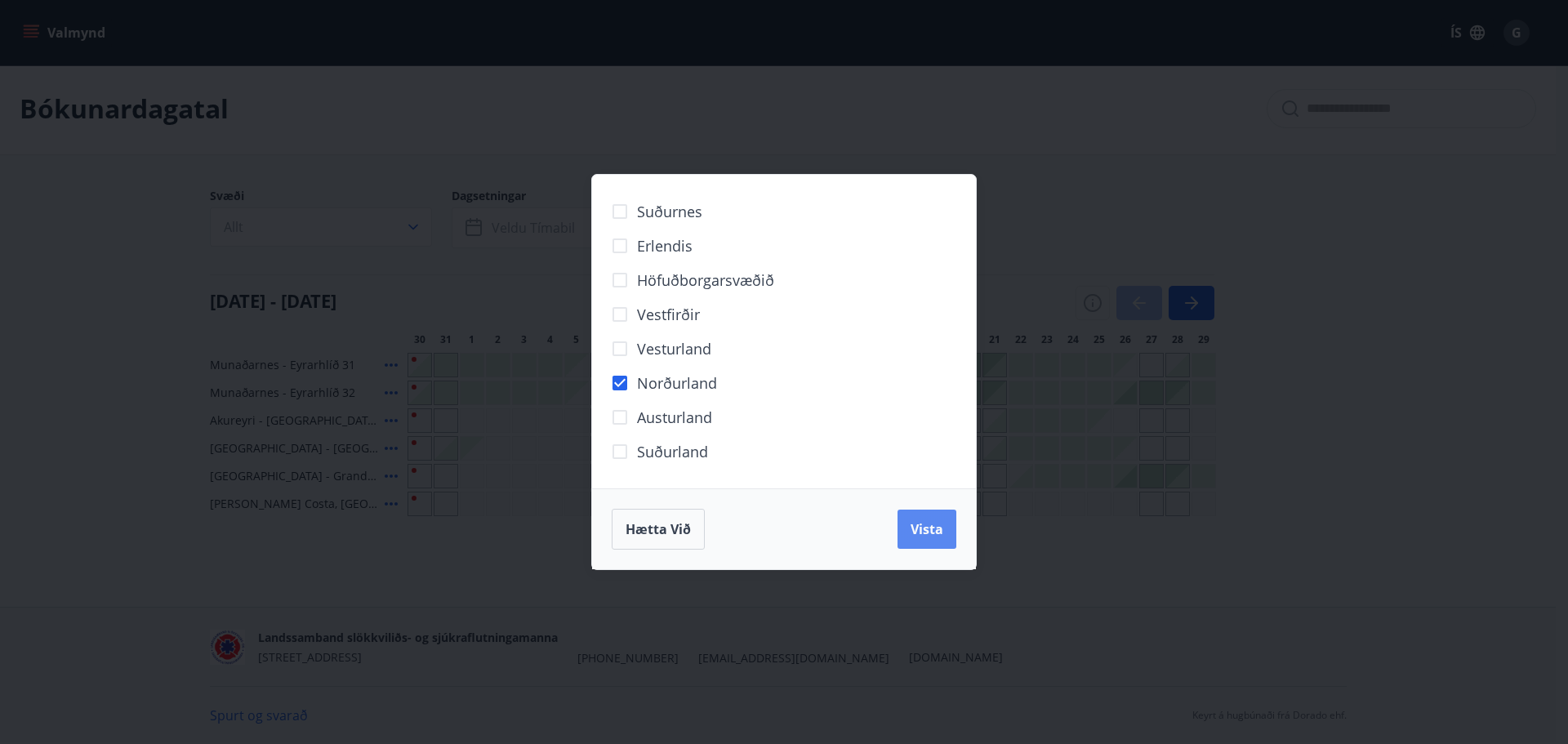
click at [905, 537] on button "Vista" at bounding box center [927, 529] width 59 height 39
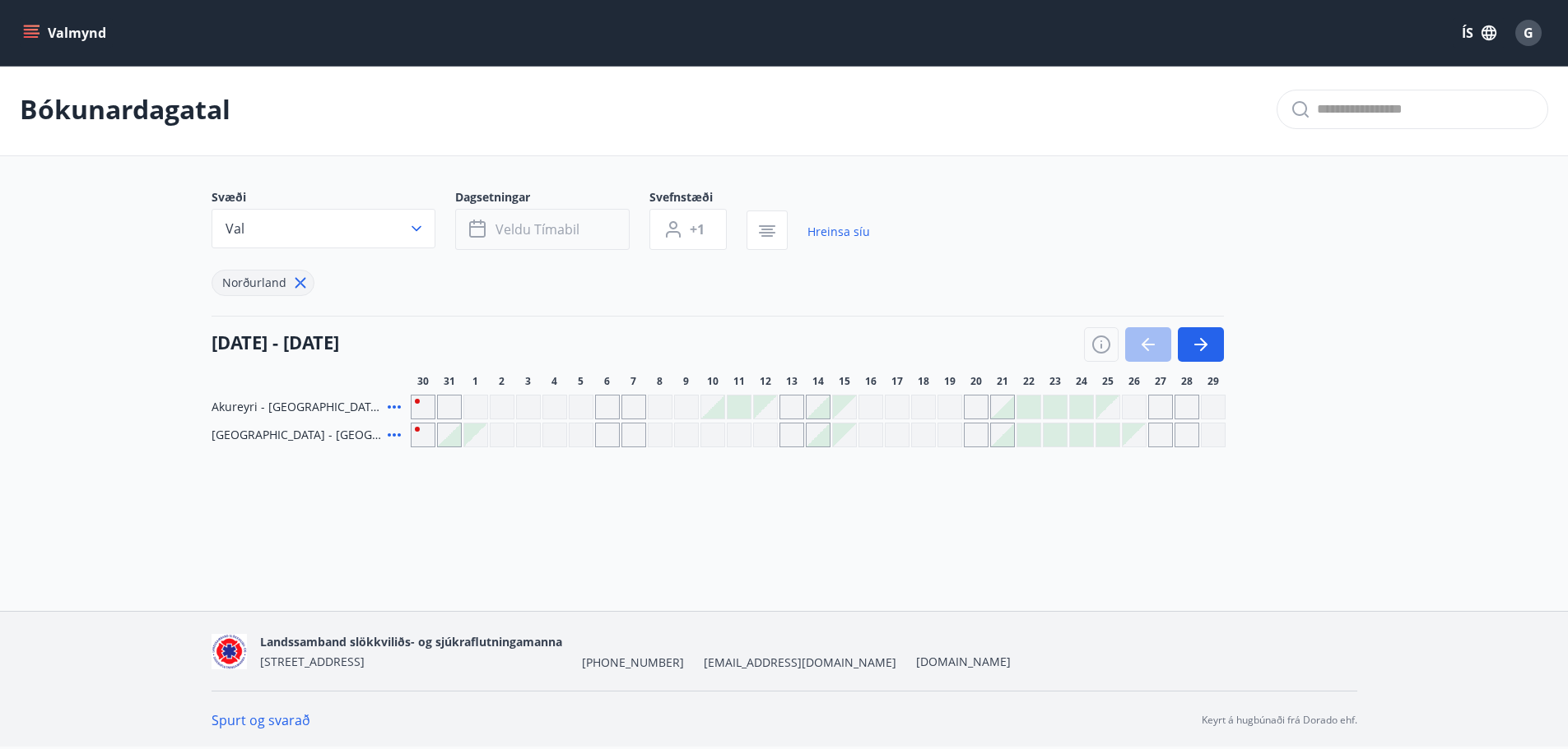
click at [594, 227] on button "Veldu tímabil" at bounding box center [542, 230] width 175 height 41
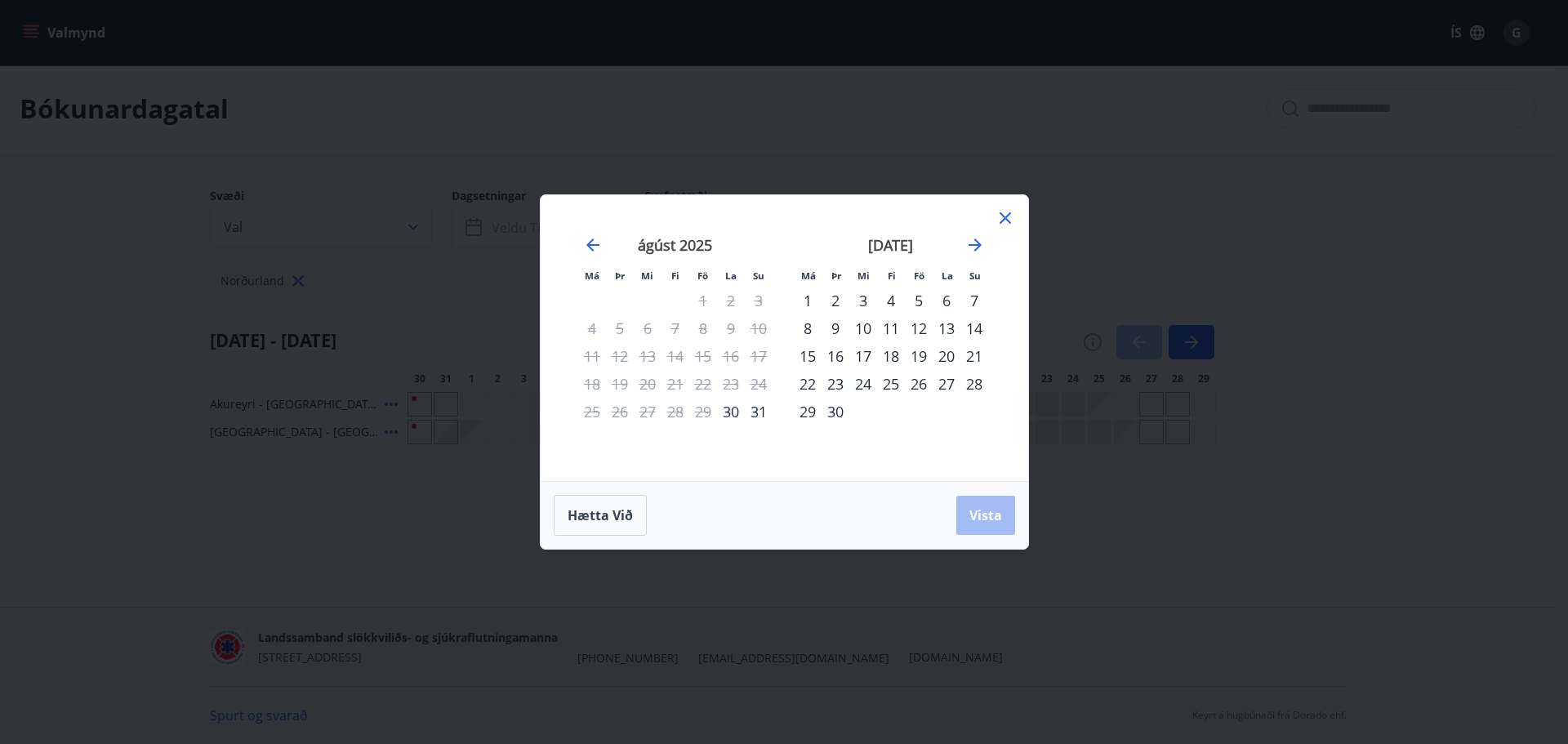
click at [865, 302] on div "3" at bounding box center [863, 301] width 27 height 27
click at [870, 297] on div "3" at bounding box center [863, 301] width 27 height 27
click at [893, 303] on div "4" at bounding box center [891, 301] width 27 height 27
click at [886, 298] on div "4" at bounding box center [891, 301] width 27 height 27
click at [848, 298] on div "2" at bounding box center [836, 301] width 27 height 27
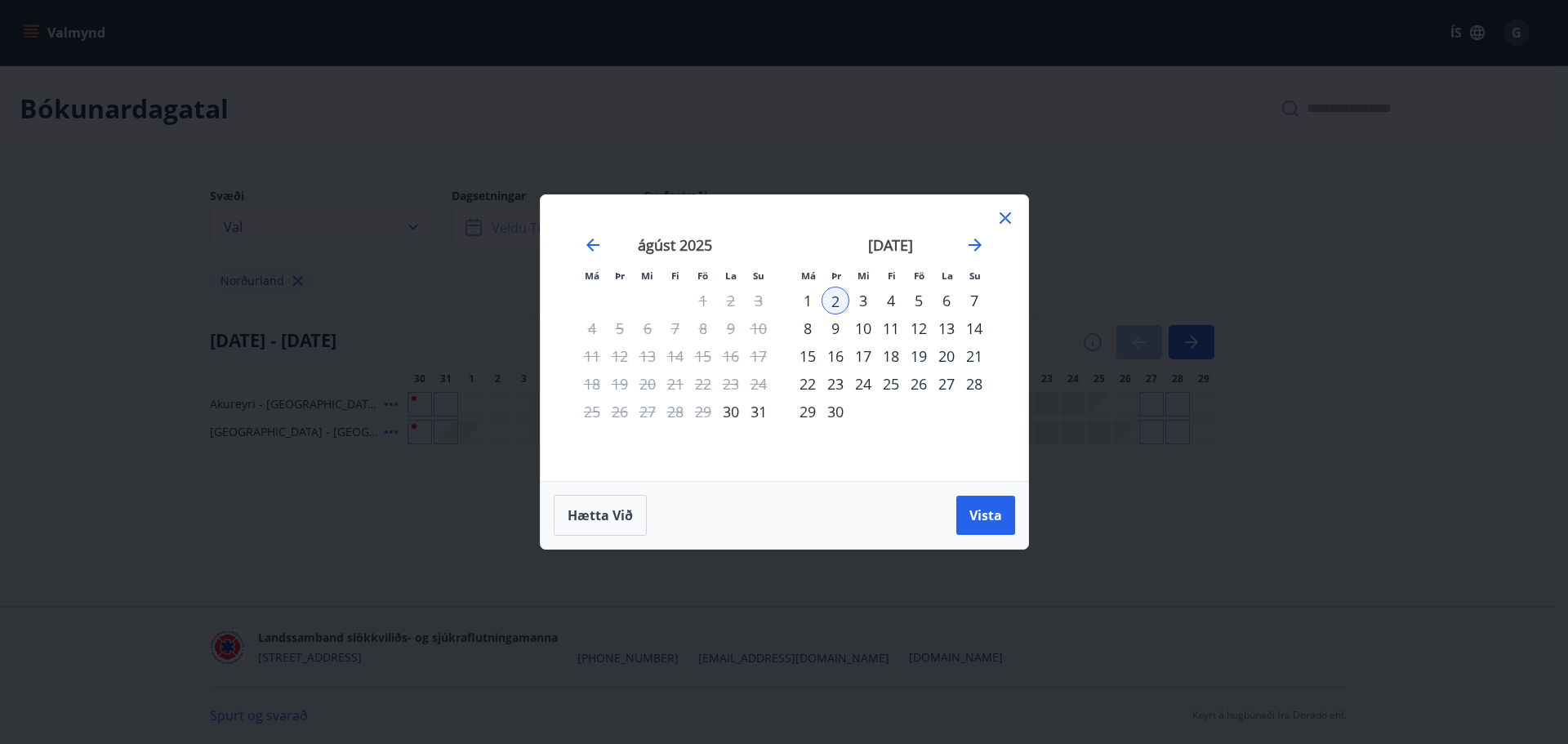
click at [858, 297] on div "3" at bounding box center [863, 301] width 27 height 27
click at [860, 302] on div "3" at bounding box center [863, 301] width 27 height 27
click at [887, 304] on div "4" at bounding box center [891, 301] width 27 height 27
click at [969, 513] on span "Vista" at bounding box center [985, 516] width 32 height 18
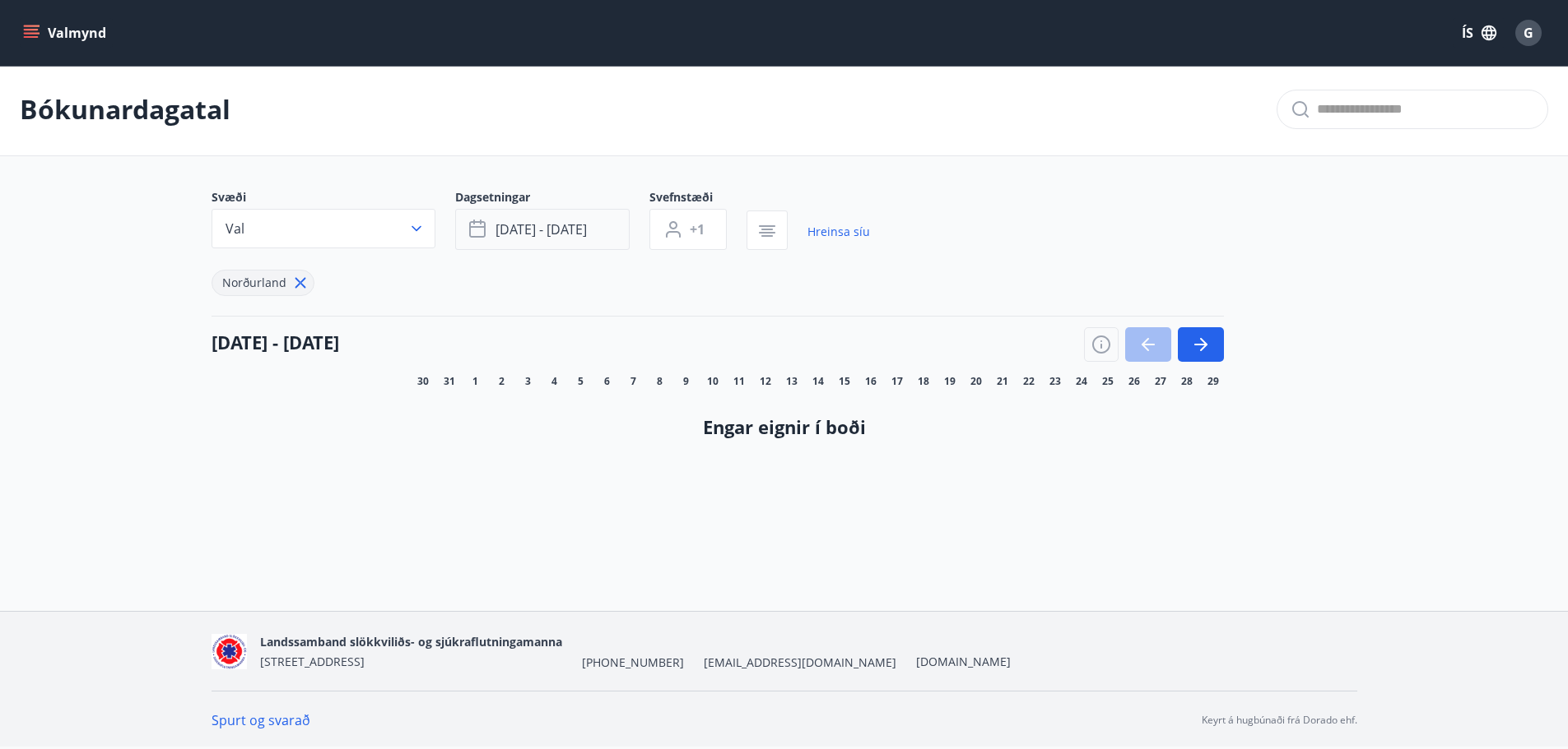
click at [594, 231] on button "[DATE] - [DATE]" at bounding box center [542, 230] width 175 height 41
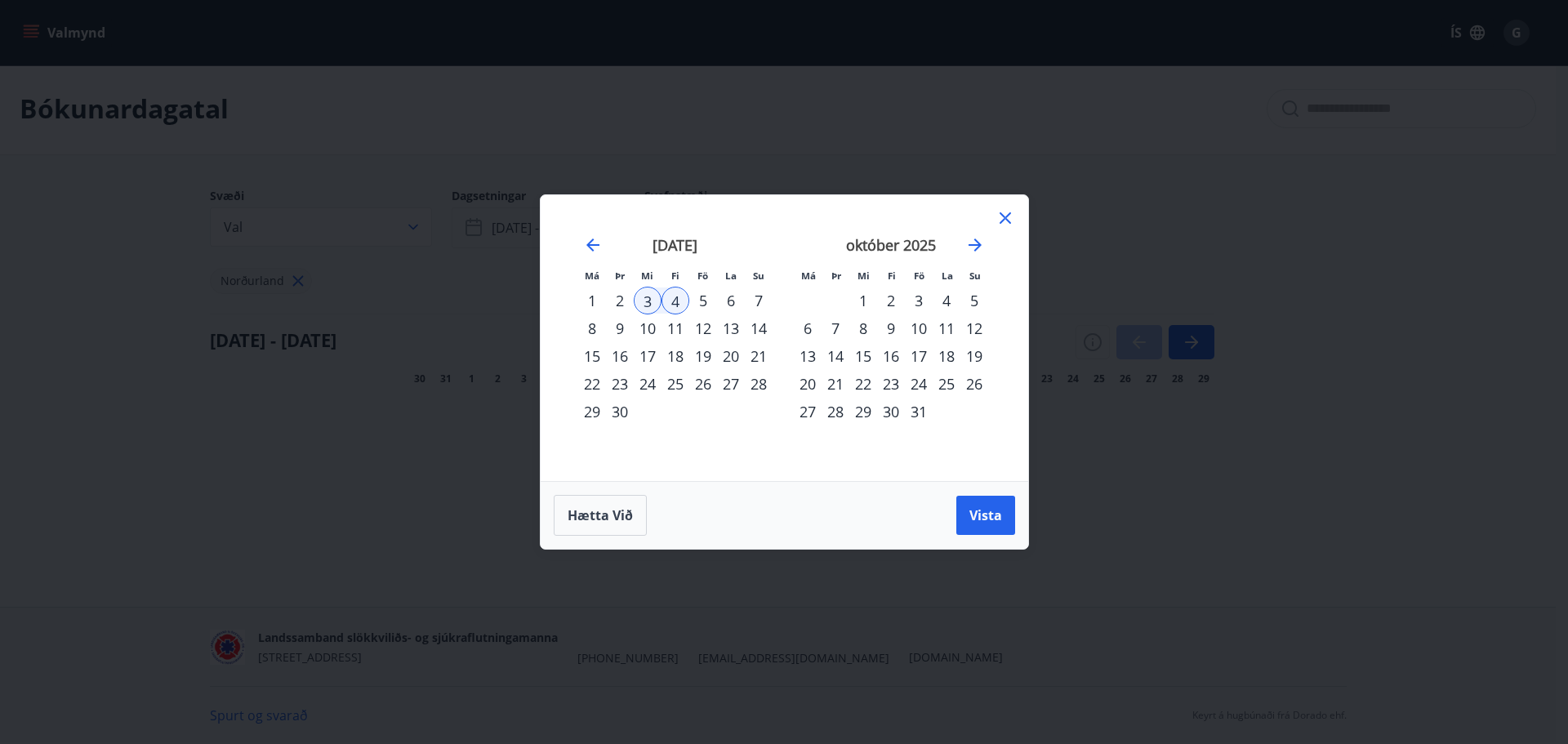
click at [590, 229] on div "[DATE]" at bounding box center [675, 250] width 194 height 72
click at [667, 302] on div "4" at bounding box center [675, 301] width 27 height 27
click at [665, 296] on div "4" at bounding box center [675, 301] width 27 height 27
click at [651, 305] on div "3" at bounding box center [648, 301] width 27 height 27
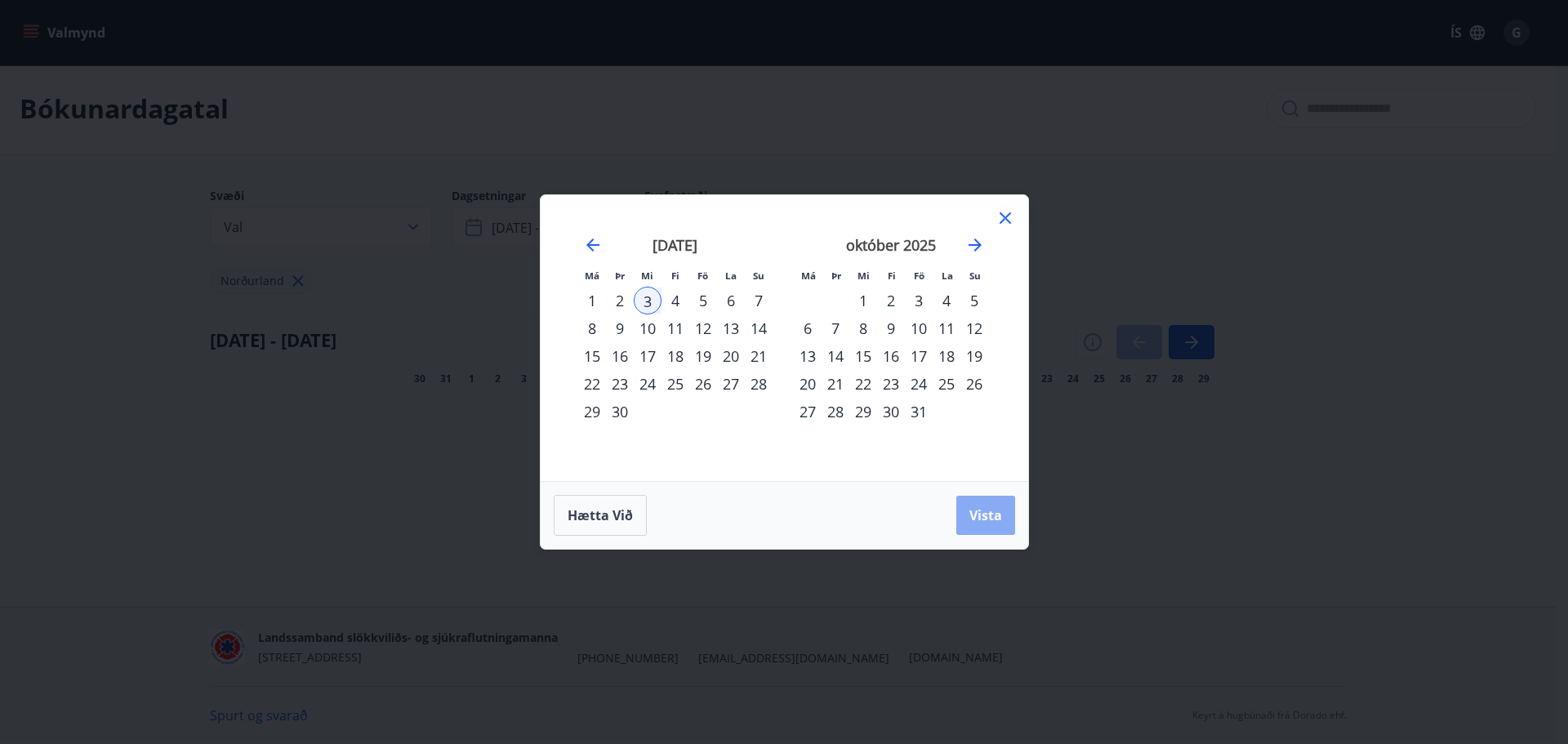
click at [980, 521] on span "Vista" at bounding box center [985, 516] width 32 height 18
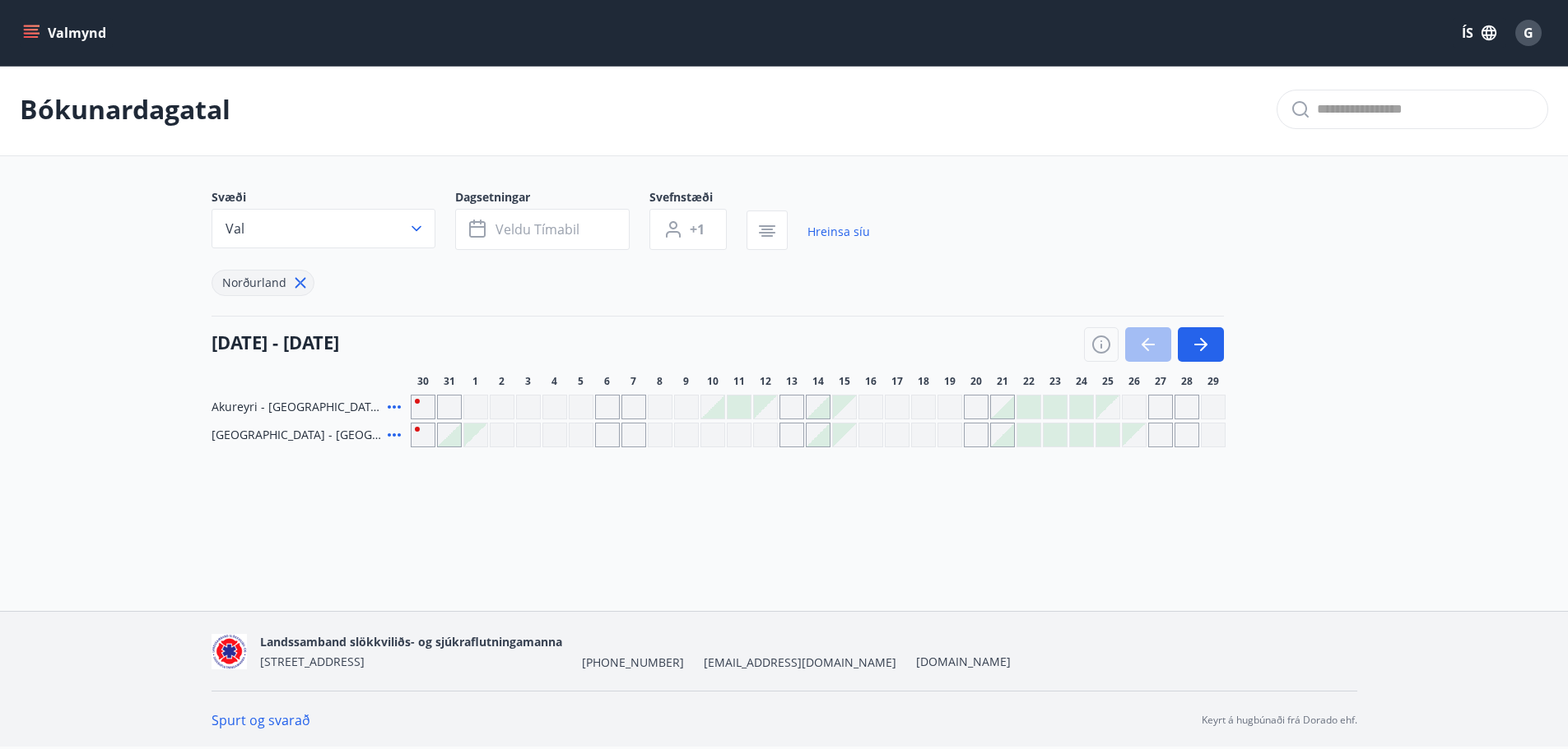
click at [555, 408] on div "Gráir dagar eru ekki bókanlegir" at bounding box center [554, 407] width 25 height 25
click at [531, 411] on div "Gráir dagar eru ekki bókanlegir" at bounding box center [528, 407] width 25 height 25
click at [502, 408] on div "Gráir dagar eru ekki bókanlegir" at bounding box center [502, 407] width 25 height 25
click at [479, 411] on div "Gráir dagar eru ekki bókanlegir" at bounding box center [475, 407] width 25 height 25
click at [507, 434] on div "Gráir dagar eru ekki bókanlegir" at bounding box center [502, 434] width 25 height 25
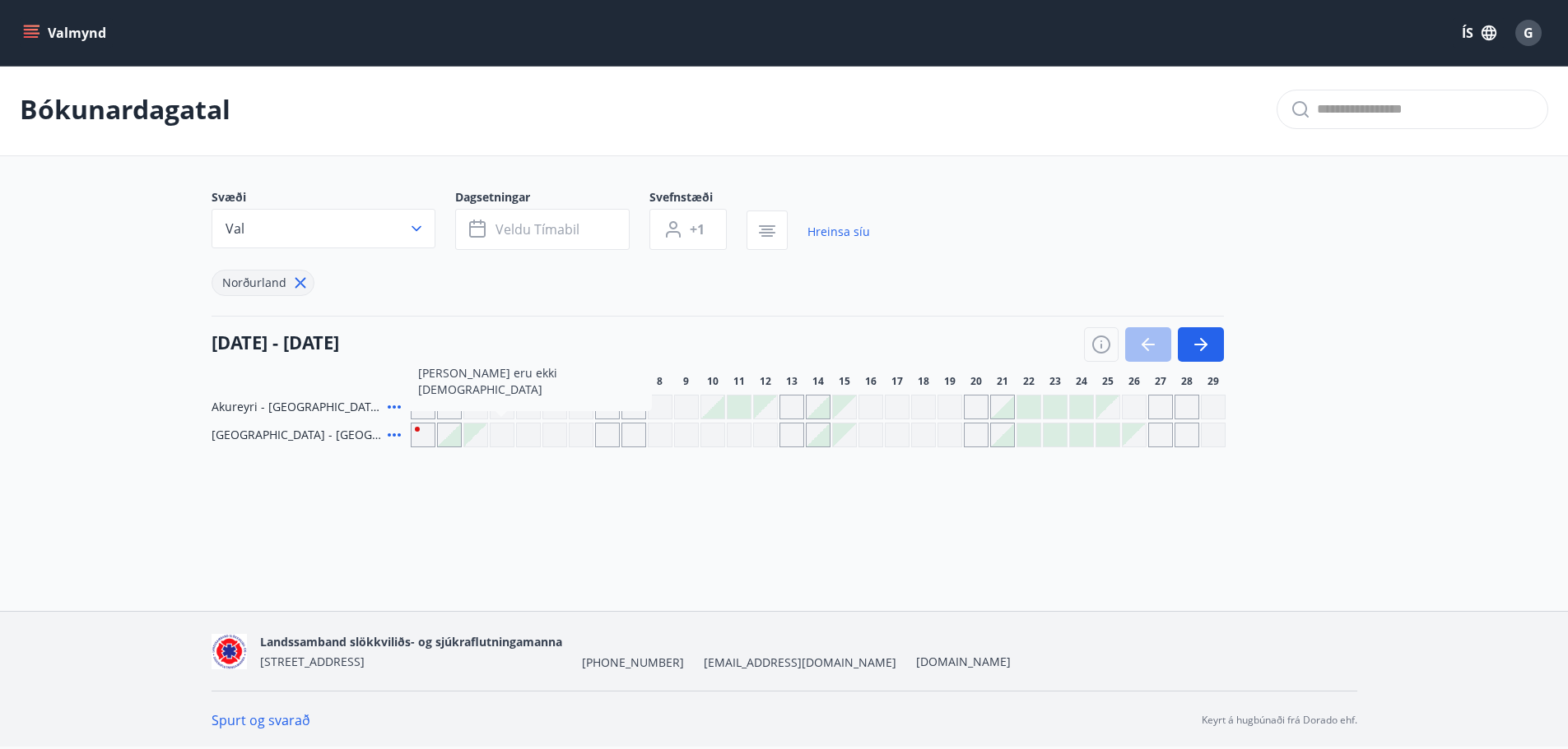
drag, startPoint x: 530, startPoint y: 434, endPoint x: 541, endPoint y: 434, distance: 11.0
click at [531, 434] on div "Gráir dagar eru ekki bókanlegir" at bounding box center [528, 434] width 25 height 25
click at [553, 434] on div "Gráir dagar eru ekki bókanlegir" at bounding box center [554, 434] width 25 height 25
click at [575, 434] on div "Gráir dagar eru ekki bókanlegir" at bounding box center [581, 434] width 25 height 25
click at [563, 403] on div "[GEOGRAPHIC_DATA] - Skálatún 33, EFRI HÆÐ Akureyri - [GEOGRAPHIC_DATA] 33, NEÐR…" at bounding box center [784, 420] width 1145 height 52
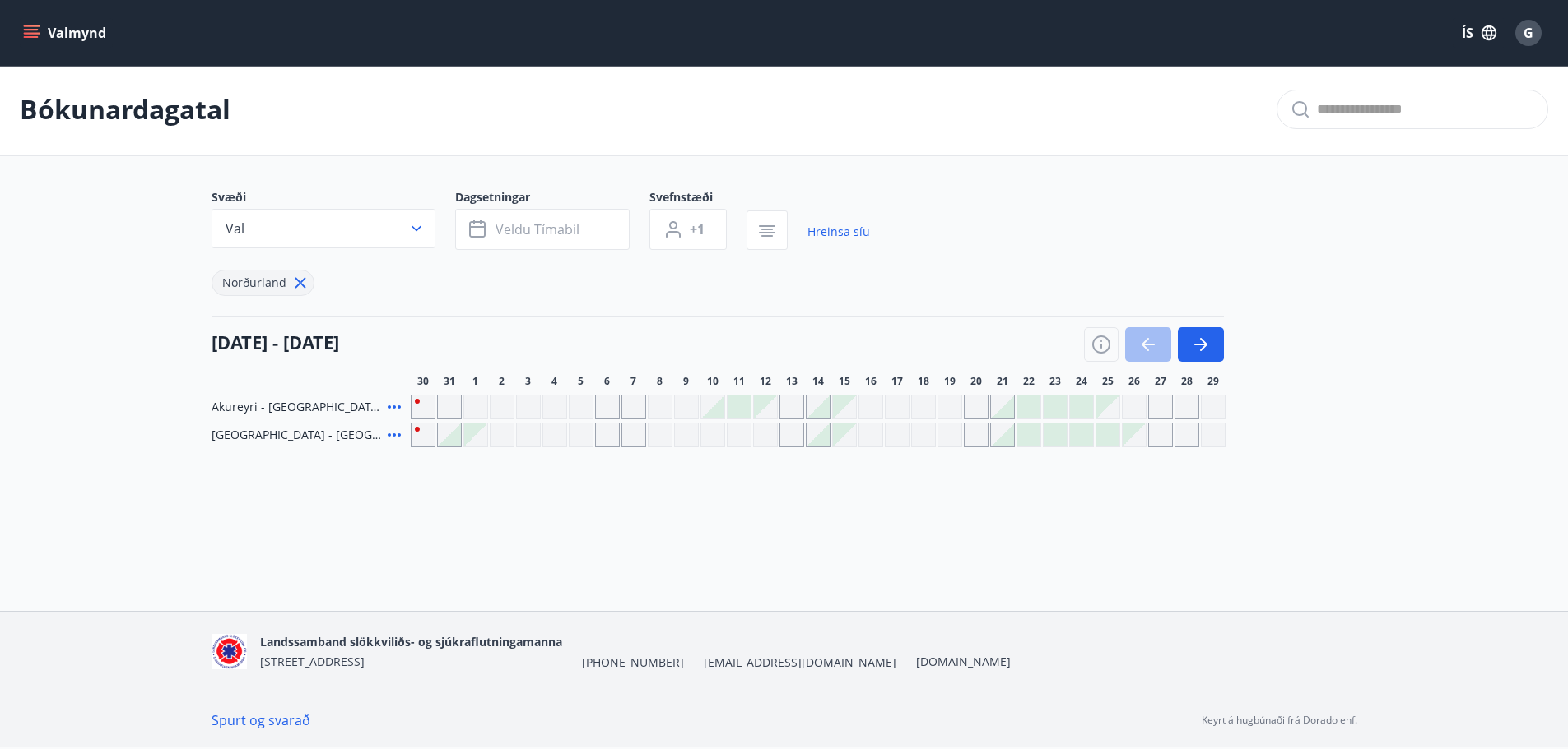
click at [516, 403] on div "Gráir dagar eru ekki bókanlegir" at bounding box center [528, 407] width 25 height 25
click at [454, 410] on div "Gráir dagar eru ekki bókanlegir" at bounding box center [449, 407] width 25 height 25
click at [523, 408] on div "Gráir dagar eru ekki bókanlegir" at bounding box center [528, 407] width 25 height 25
click at [454, 440] on div at bounding box center [448, 434] width 23 height 23
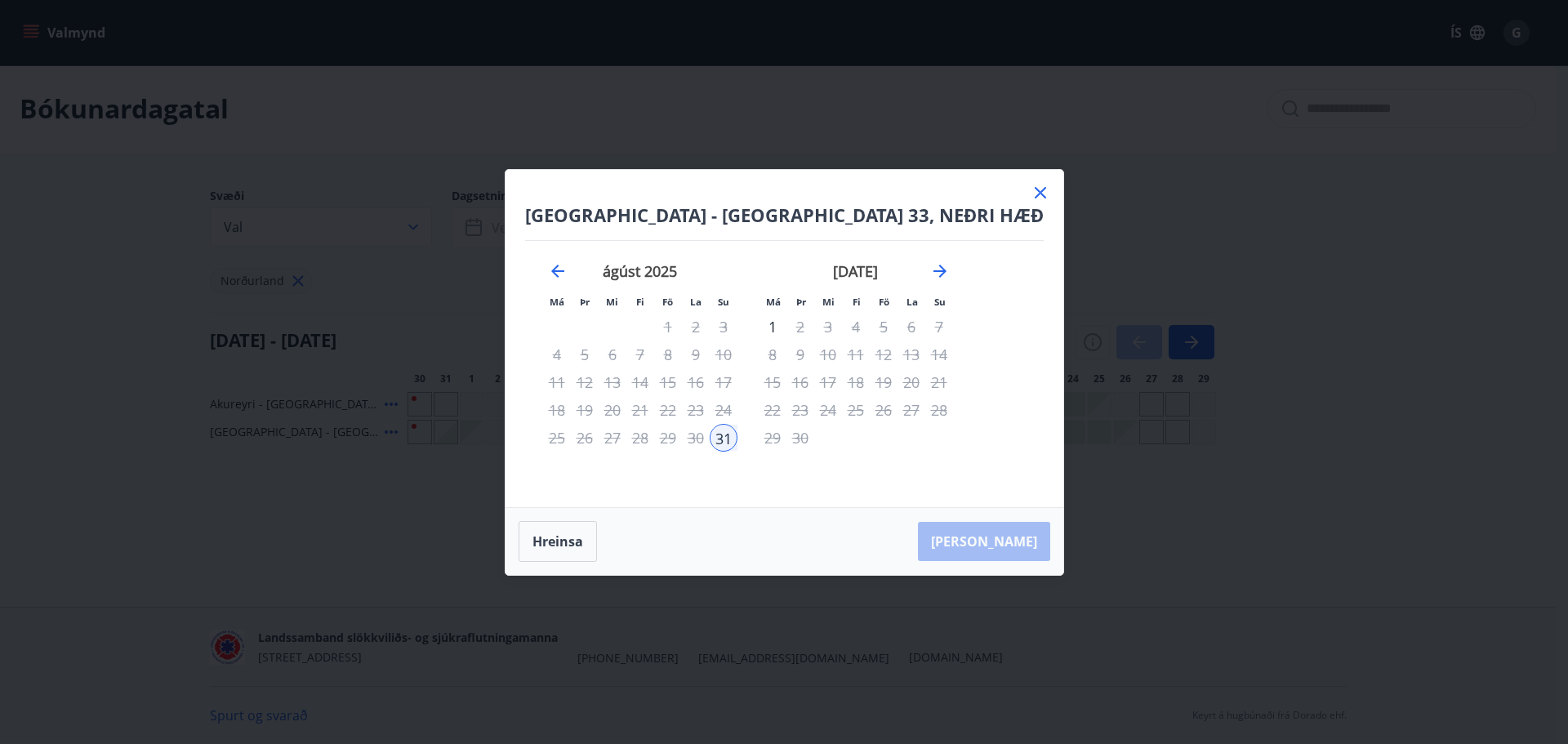
click at [1035, 194] on icon at bounding box center [1041, 193] width 12 height 12
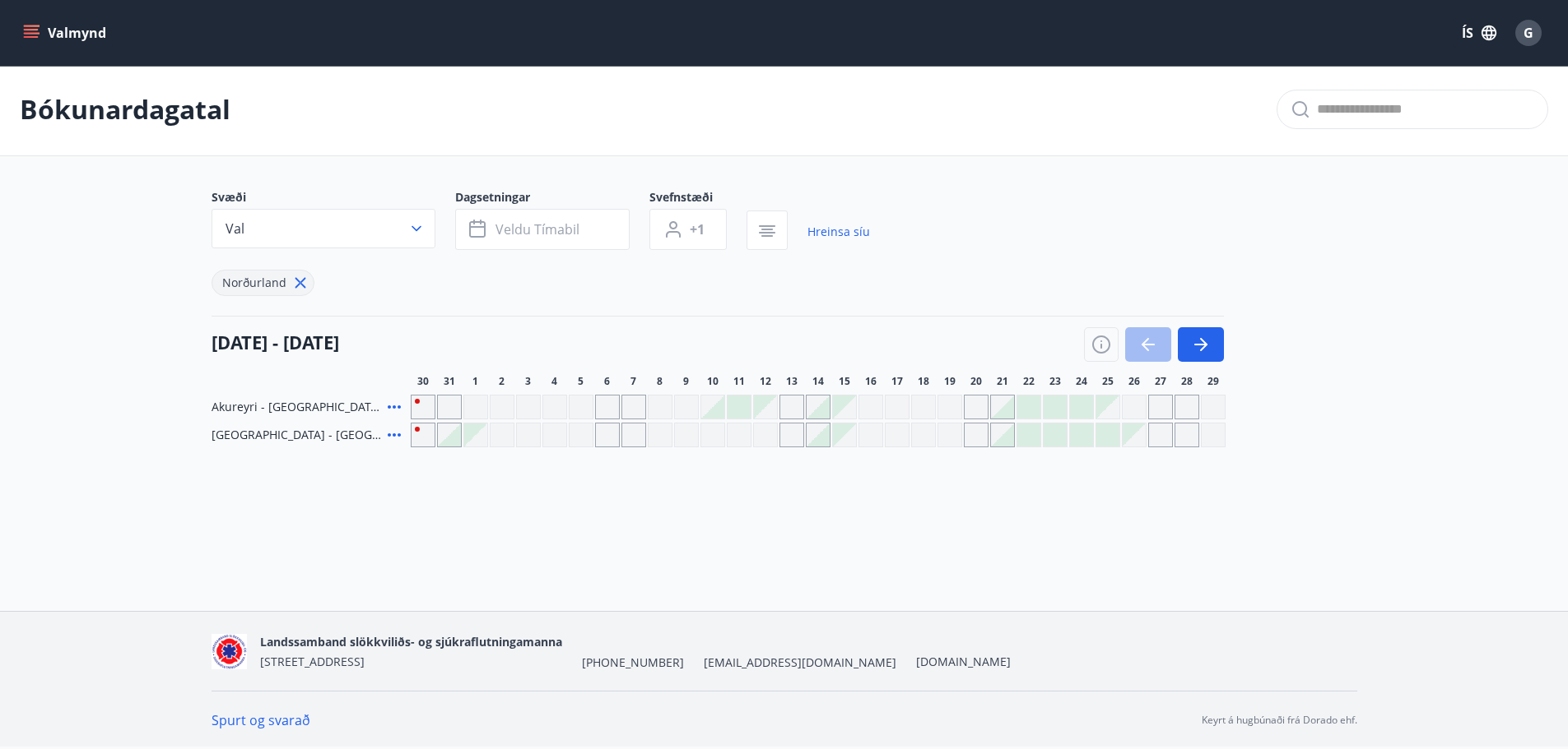
click at [1074, 433] on div at bounding box center [1081, 434] width 23 height 23
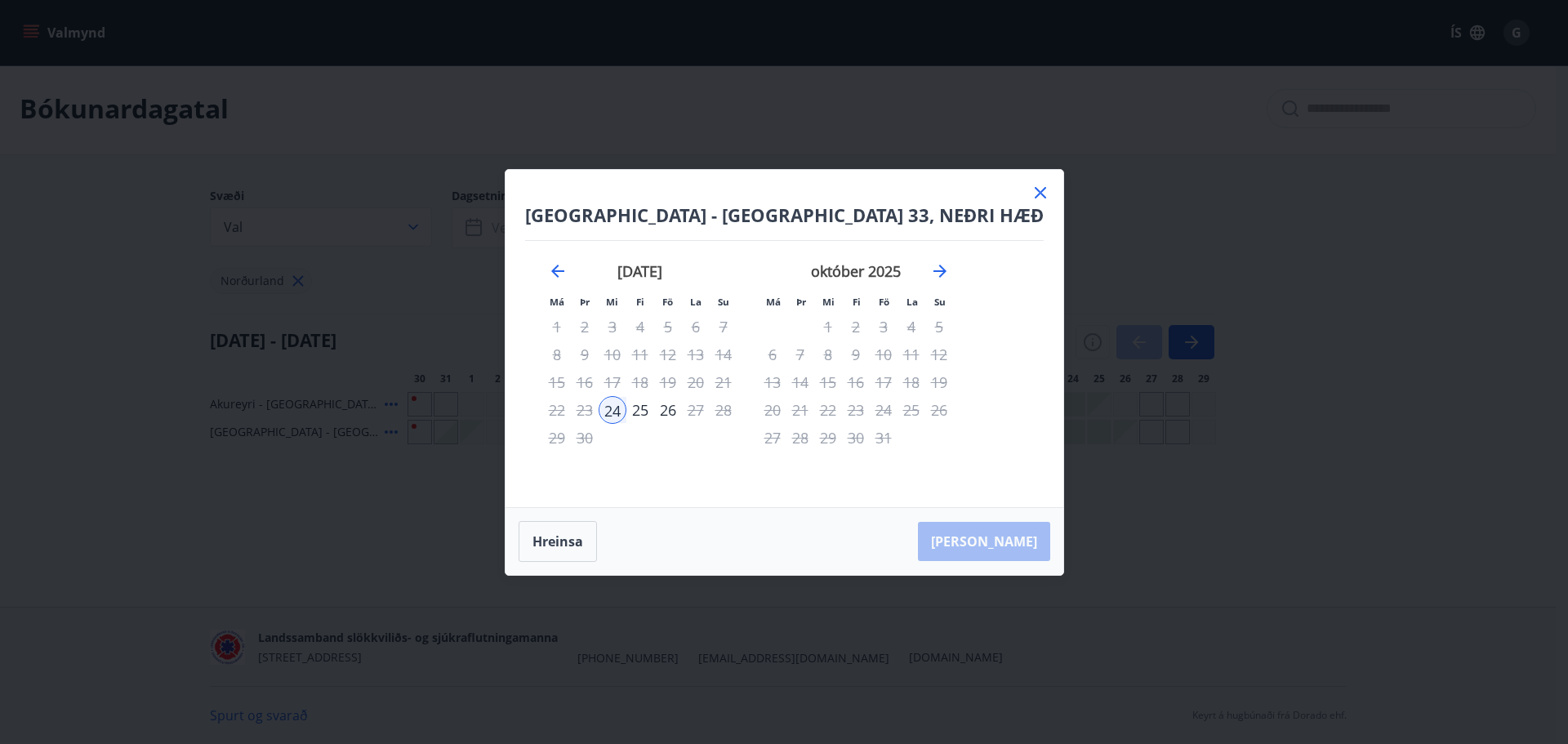
click at [655, 408] on div "25" at bounding box center [640, 410] width 27 height 27
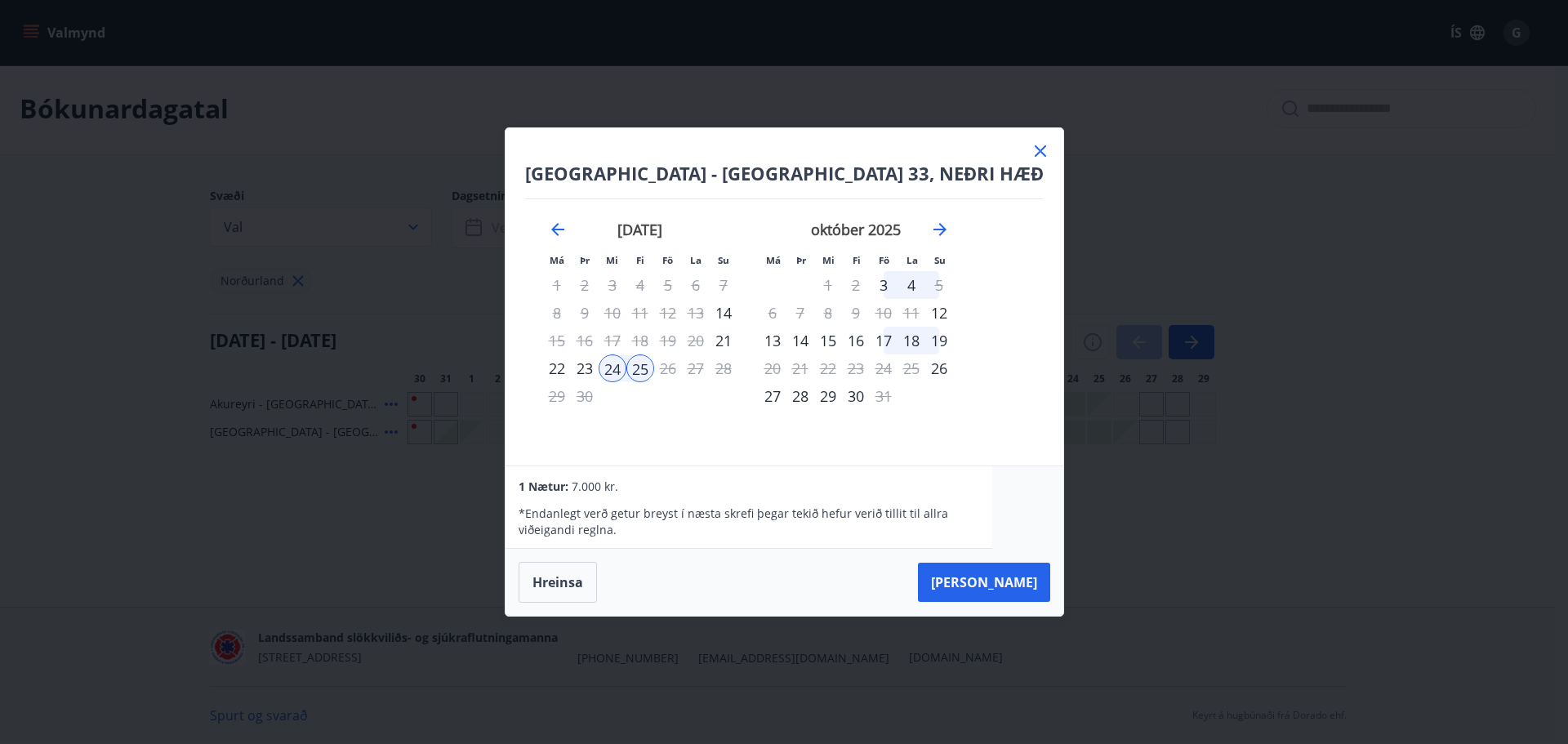
click at [1031, 162] on div at bounding box center [1041, 153] width 20 height 25
click at [1031, 146] on icon at bounding box center [1041, 151] width 20 height 20
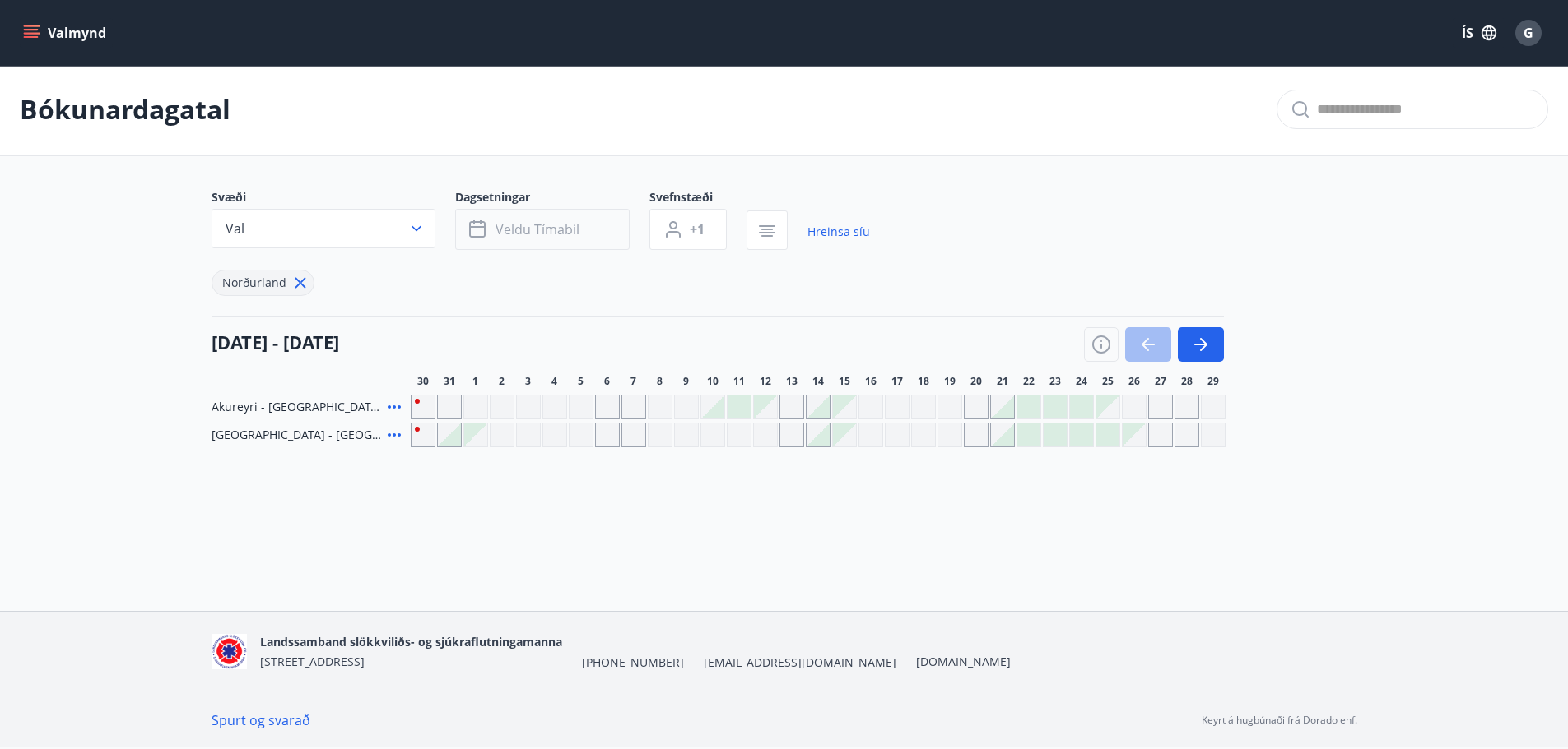
click at [580, 242] on button "Veldu tímabil" at bounding box center [542, 230] width 175 height 41
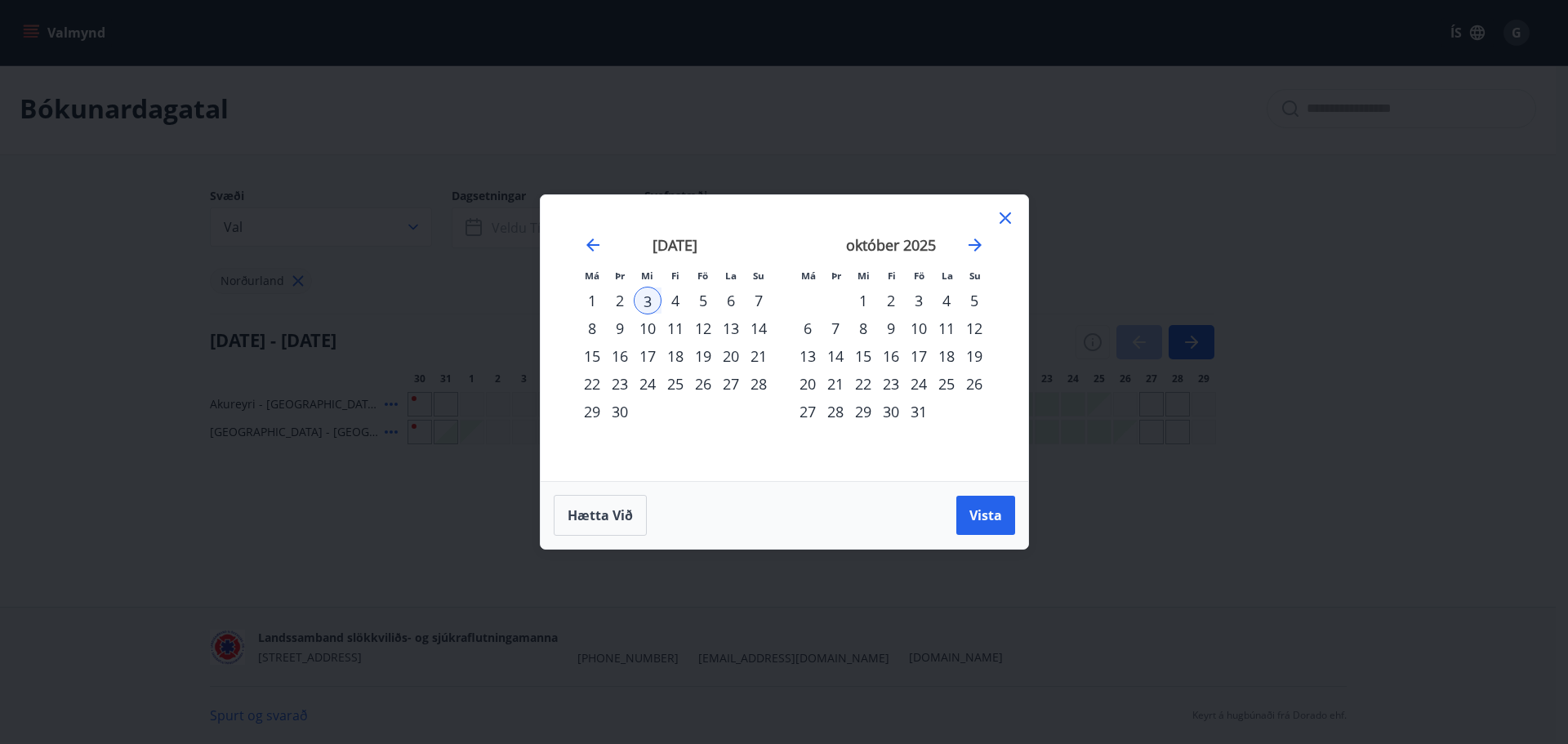
click at [678, 385] on div "25" at bounding box center [675, 384] width 27 height 27
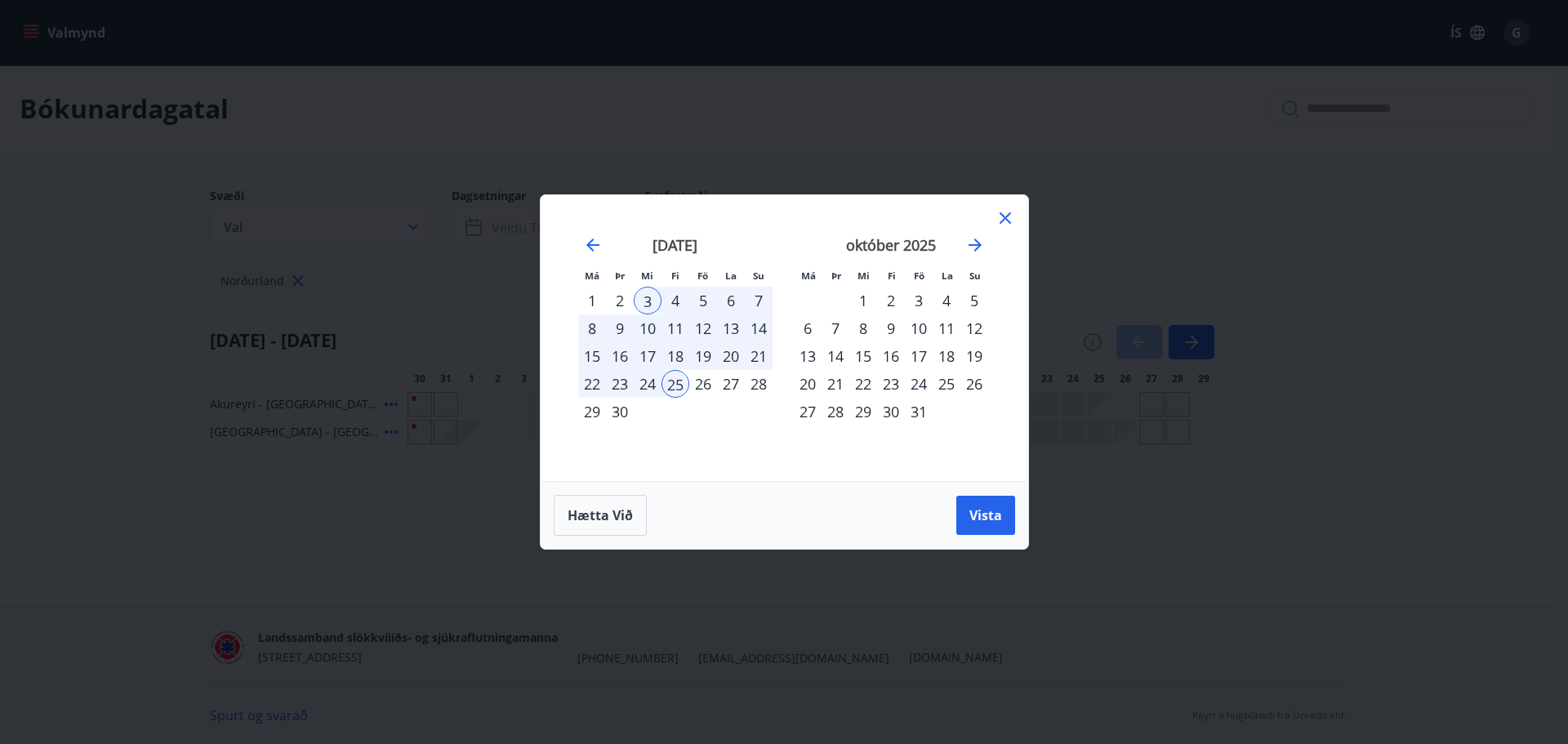
click at [681, 404] on td "Calendar" at bounding box center [675, 412] width 27 height 27
click at [659, 293] on div "3" at bounding box center [648, 301] width 27 height 27
click at [651, 304] on div "3" at bounding box center [648, 301] width 27 height 27
click at [718, 439] on div "[DATE] 1 2 3 4 5 6 7 8 9 10 11 12 13 14 15 16 17 18 19 20 21 22 23 24 25 26 27 …" at bounding box center [675, 348] width 216 height 268
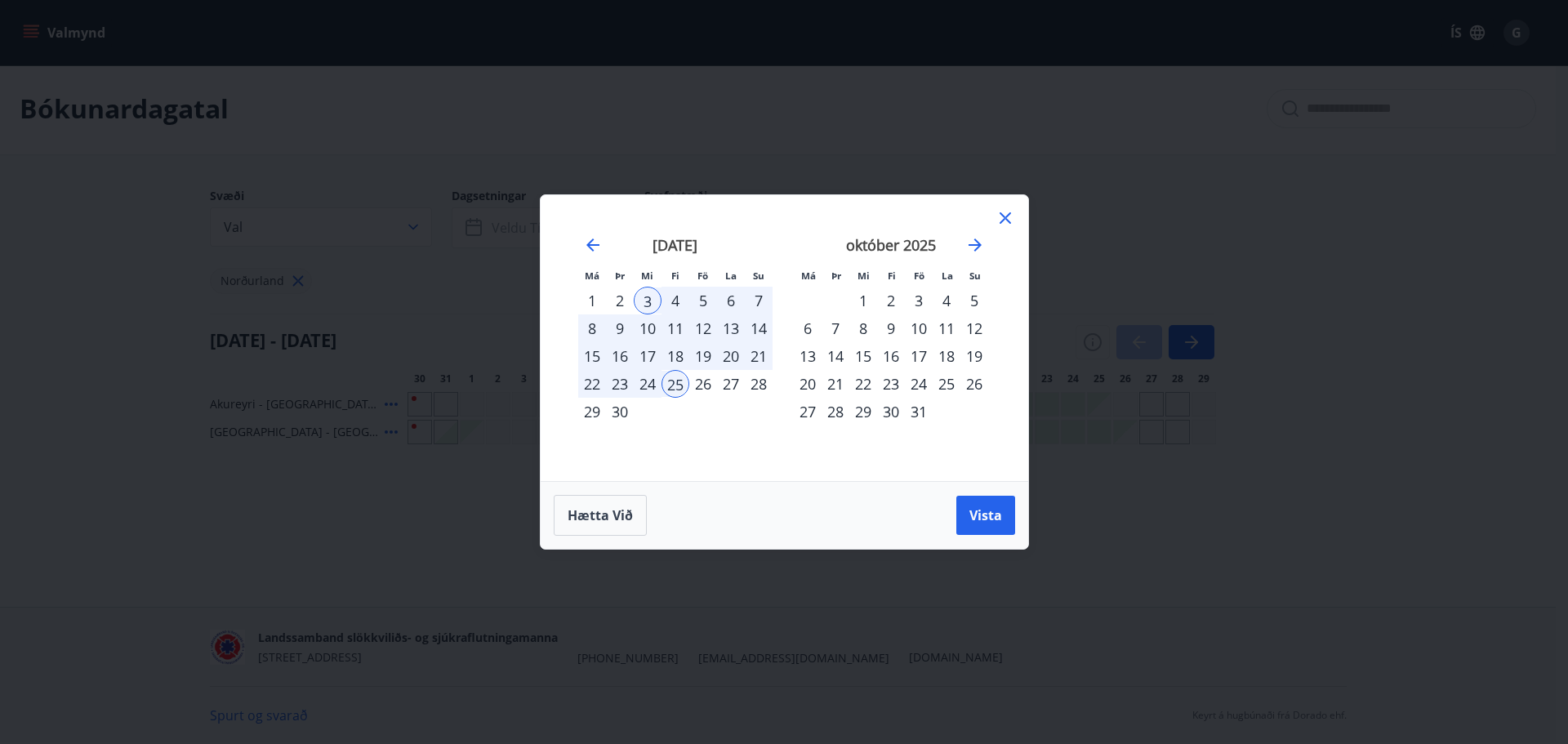
click at [719, 439] on div "[DATE] 1 2 3 4 5 6 7 8 9 10 11 12 13 14 15 16 17 18 19 20 21 22 23 24 25 26 27 …" at bounding box center [675, 348] width 216 height 268
click at [1011, 214] on icon at bounding box center [1005, 219] width 20 height 20
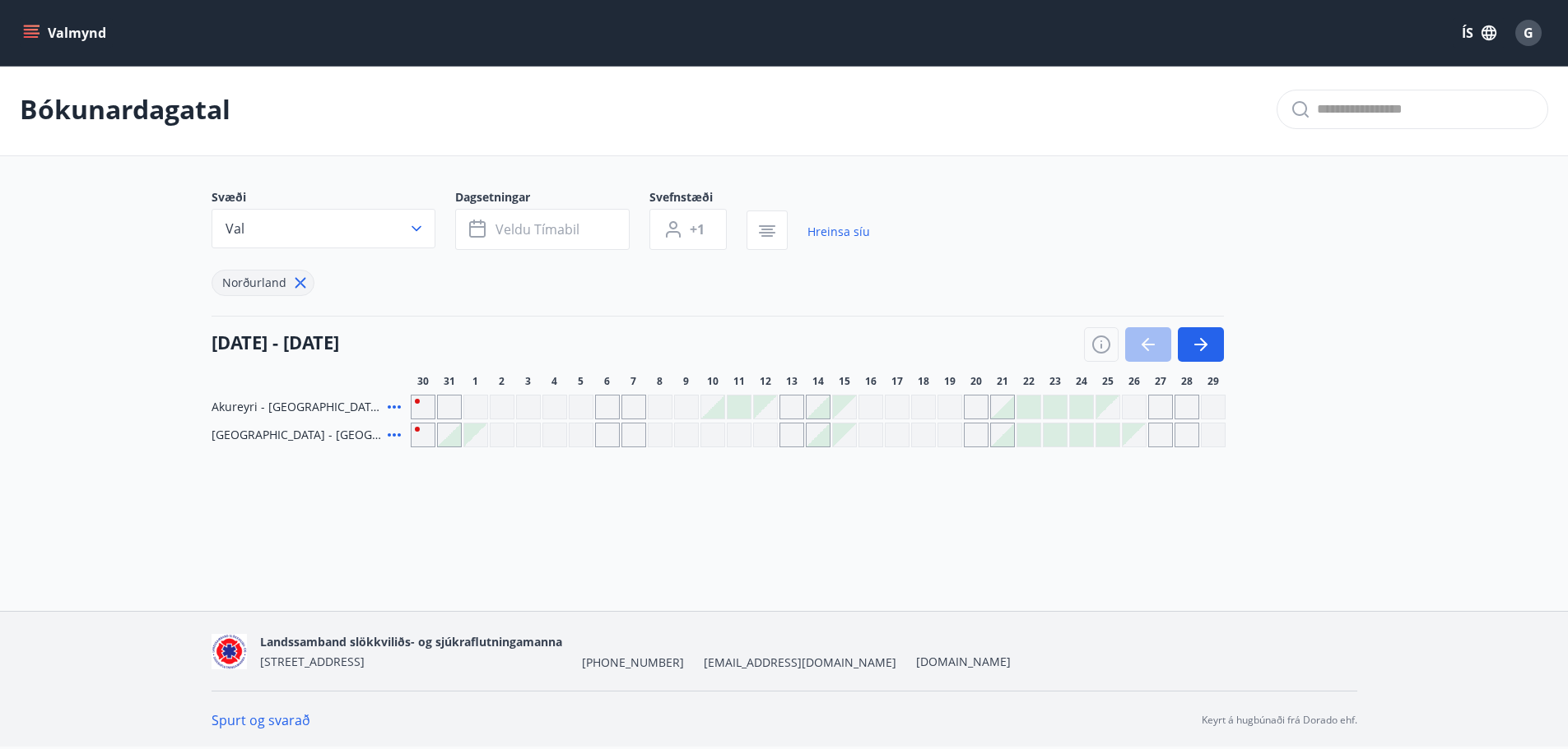
drag, startPoint x: 749, startPoint y: 297, endPoint x: 852, endPoint y: 293, distance: 103.1
click at [852, 293] on div "Svæði Val Dagsetningar Veldu tímabil Svefnstæði +1 Hreinsa síu Norðurland [DATE…" at bounding box center [784, 319] width 1145 height 259
click at [810, 304] on div "Svæði Val Dagsetningar Veldu tímabil Svefnstæði +1 Hreinsa síu Norðurland [DATE…" at bounding box center [784, 319] width 1145 height 259
click at [587, 231] on button "Veldu tímabil" at bounding box center [542, 230] width 175 height 41
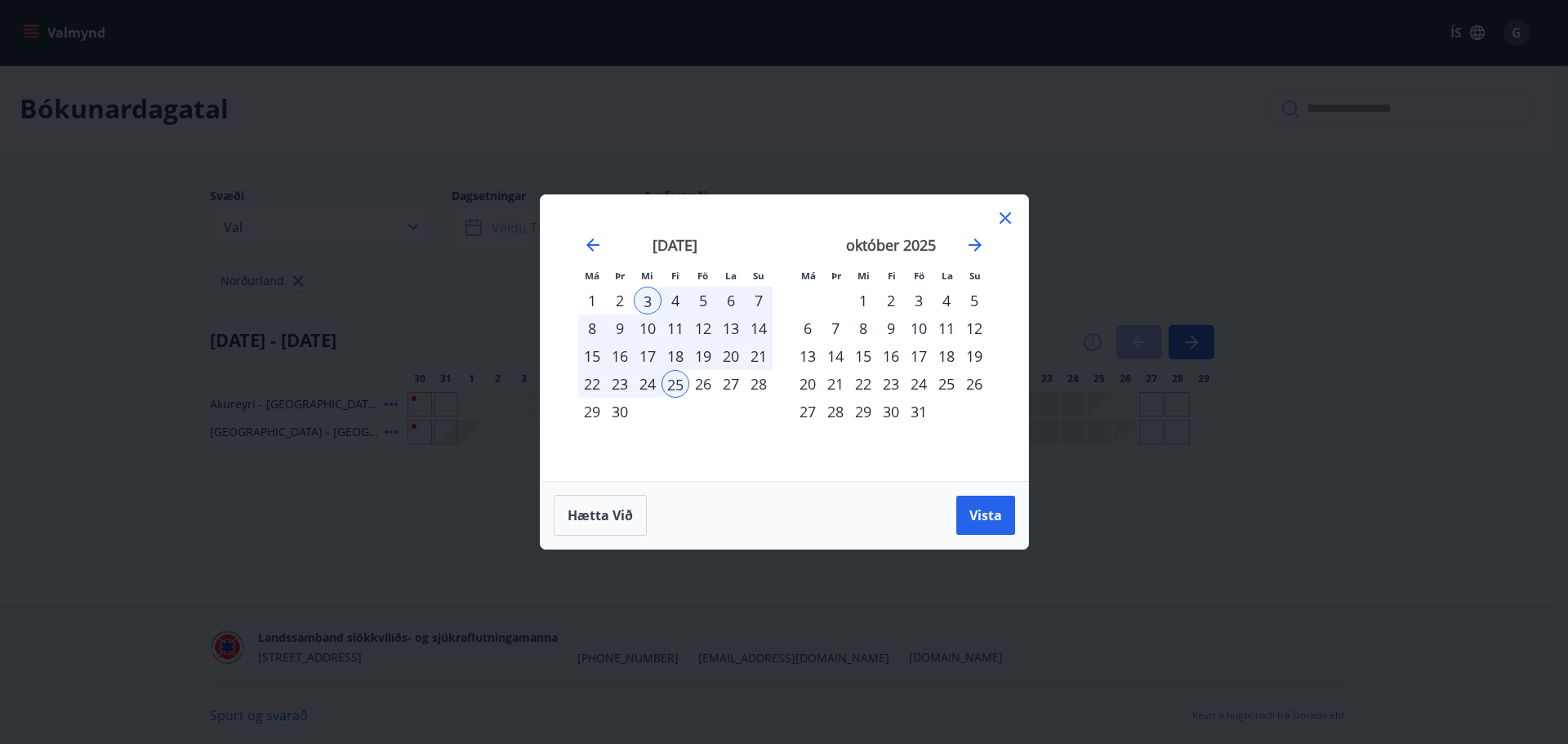
click at [999, 219] on icon at bounding box center [1005, 219] width 20 height 20
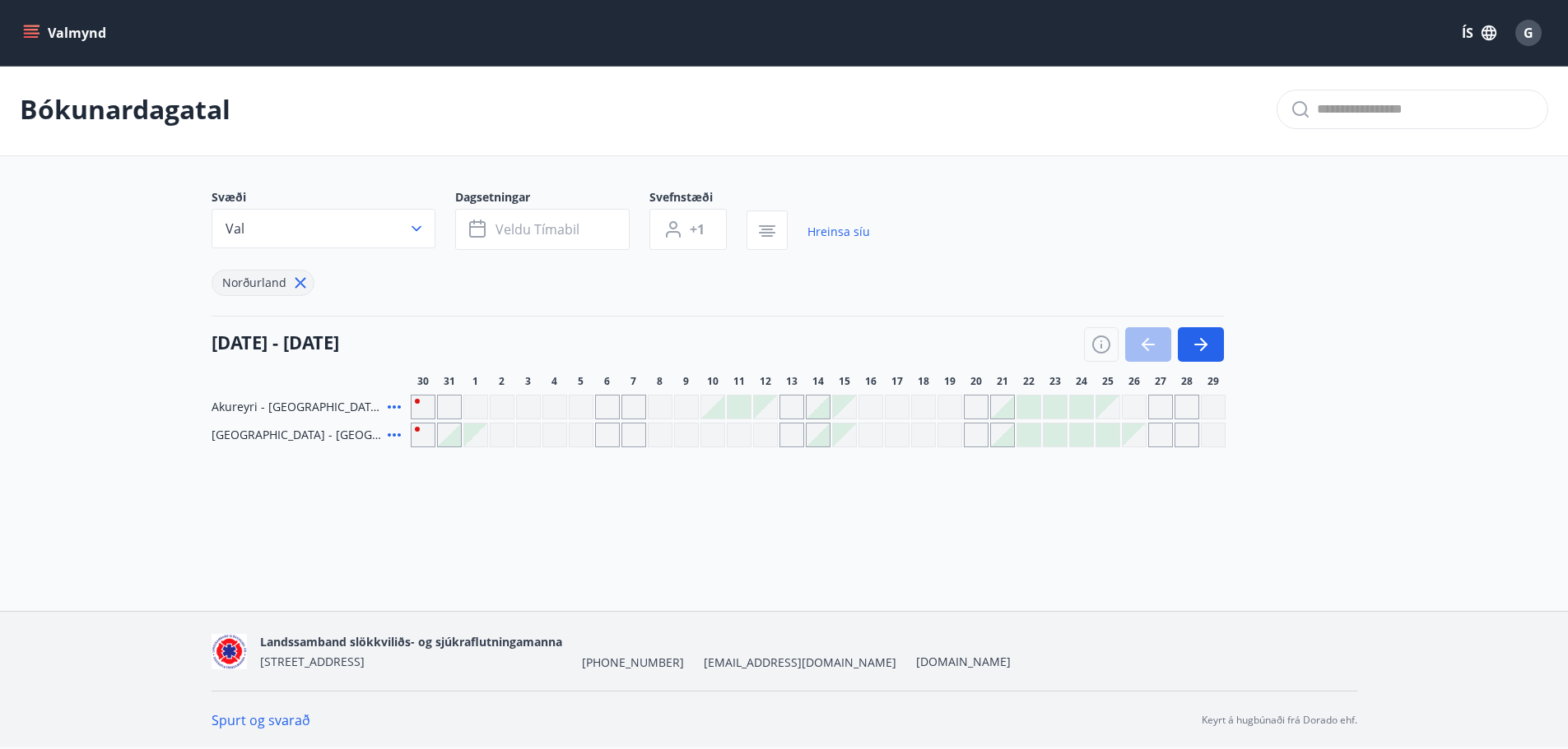
click at [1537, 33] on div "G" at bounding box center [1529, 33] width 27 height 27
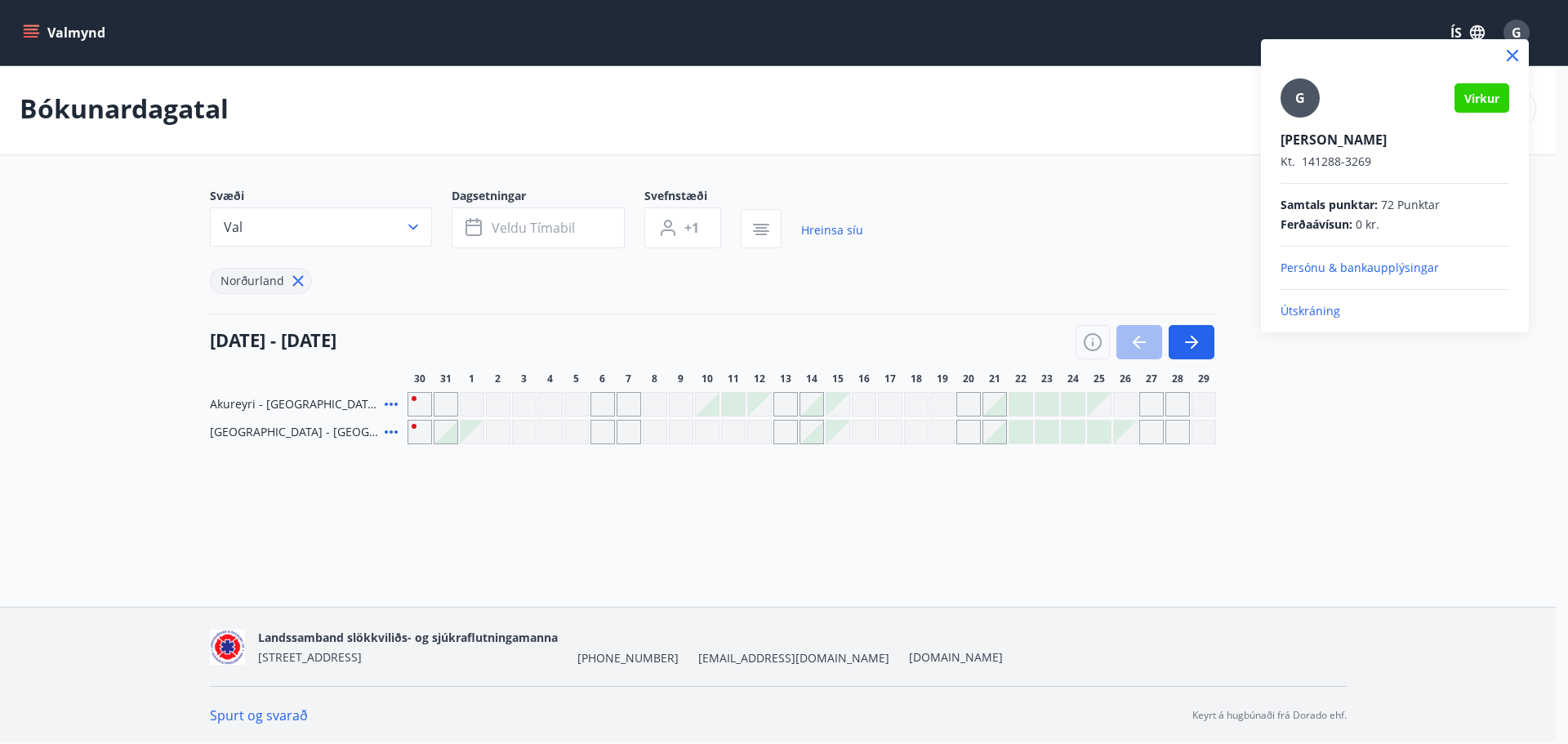
click at [1305, 312] on p "Útskráning" at bounding box center [1395, 311] width 228 height 17
